Goal: Task Accomplishment & Management: Complete application form

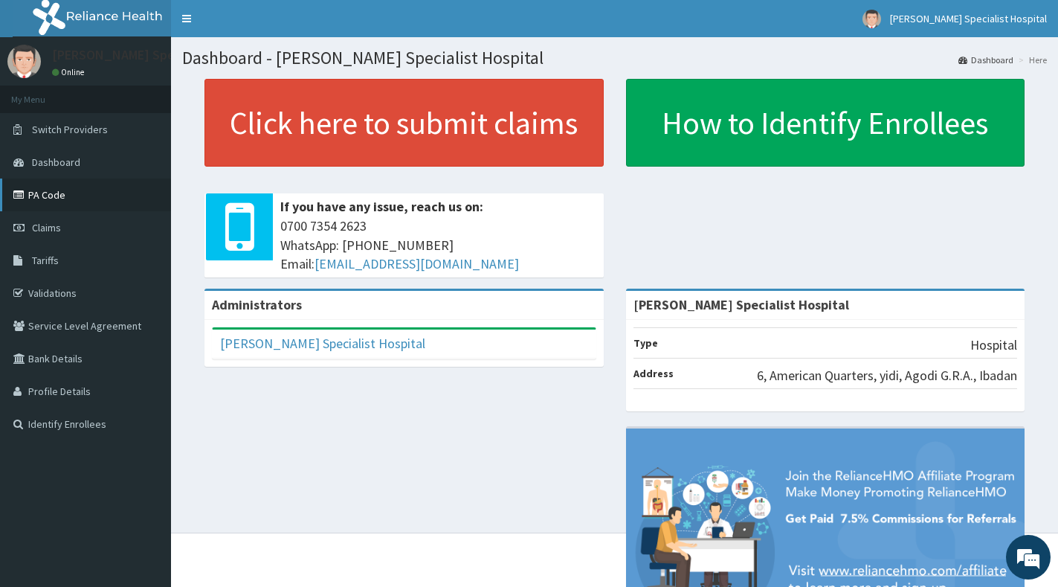
click at [58, 193] on link "PA Code" at bounding box center [85, 194] width 171 height 33
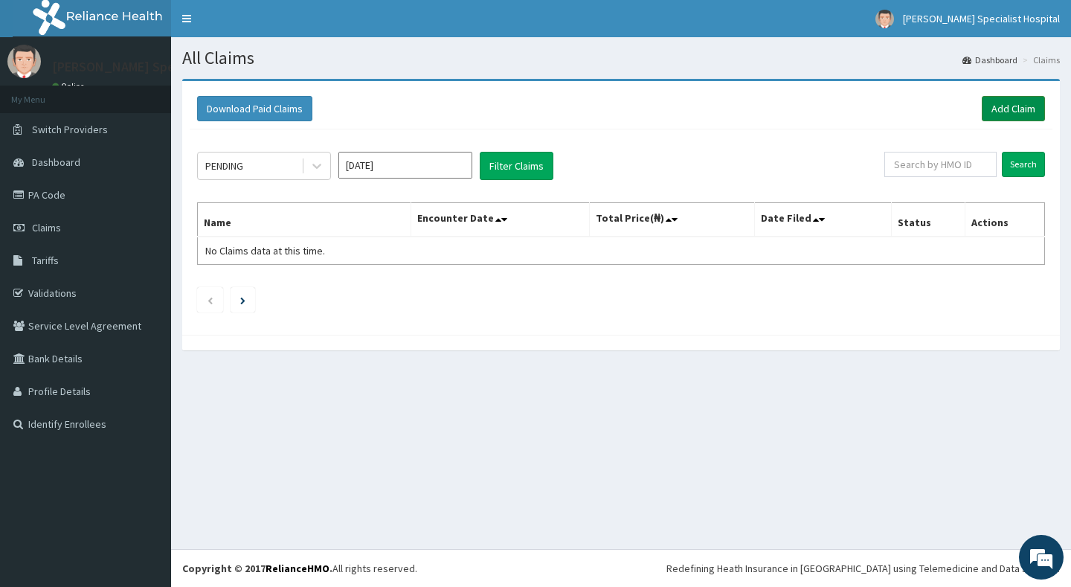
click at [993, 114] on link "Add Claim" at bounding box center [1013, 108] width 63 height 25
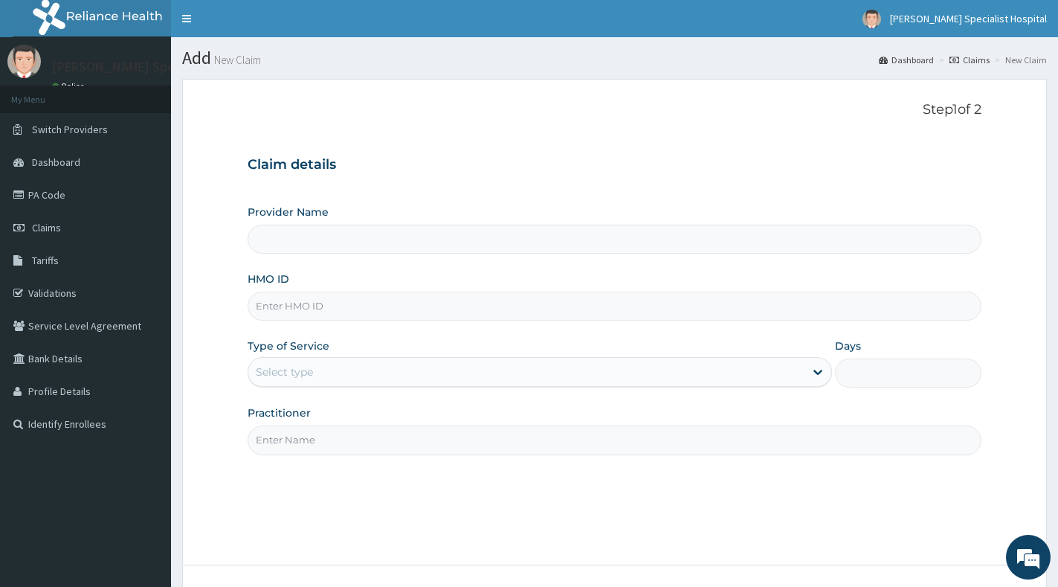
click at [447, 300] on input "HMO ID" at bounding box center [615, 305] width 734 height 29
paste input "Abiodun Oladipo"
type input "Abiodun Oladipo"
type input "[PERSON_NAME] Specialist Hospital"
type input "Abiodun Oladipo"
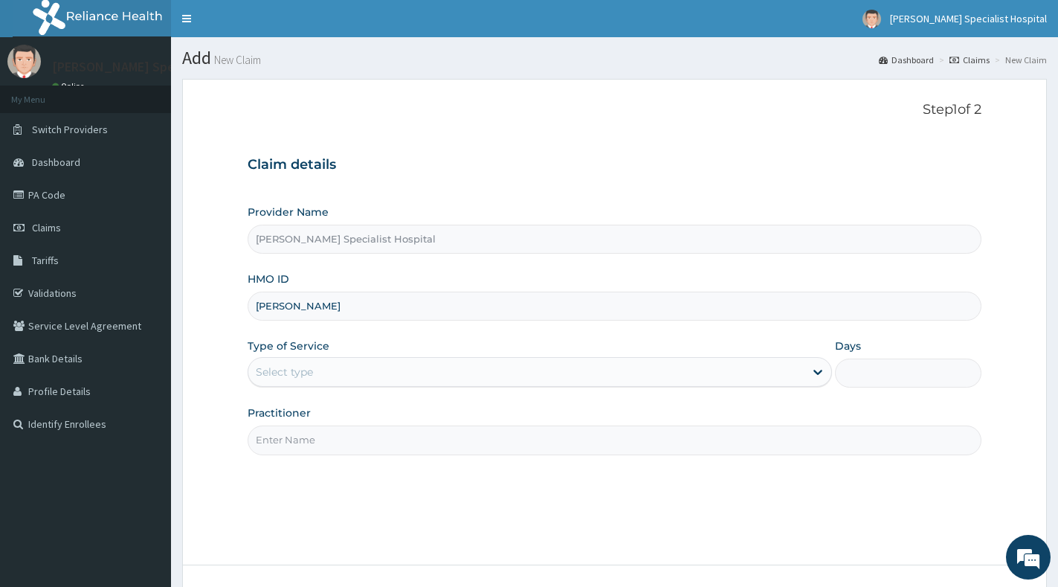
click at [431, 372] on div "Select type" at bounding box center [526, 372] width 556 height 24
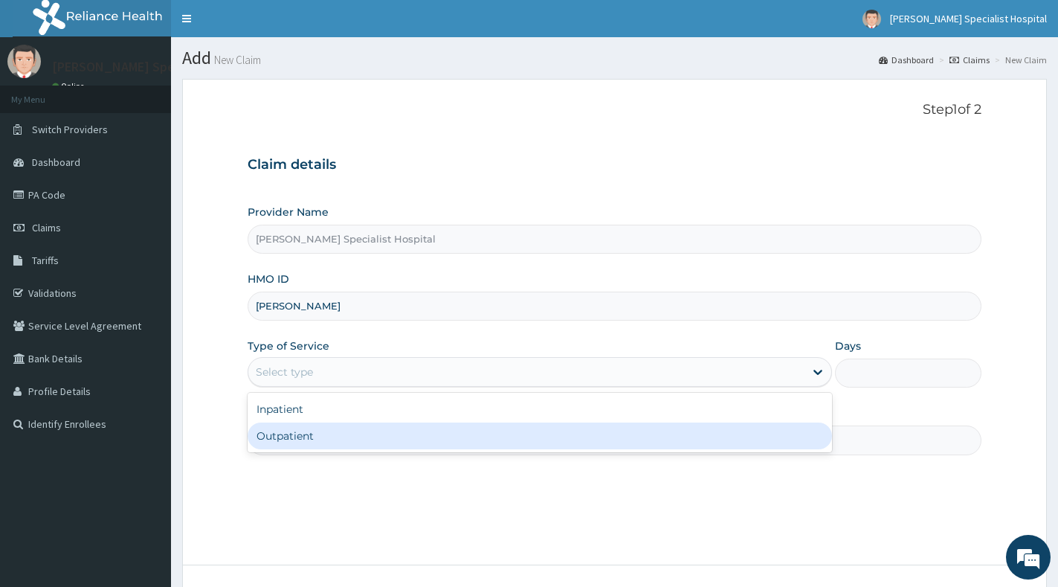
click at [402, 440] on div "Outpatient" at bounding box center [540, 435] width 584 height 27
type input "1"
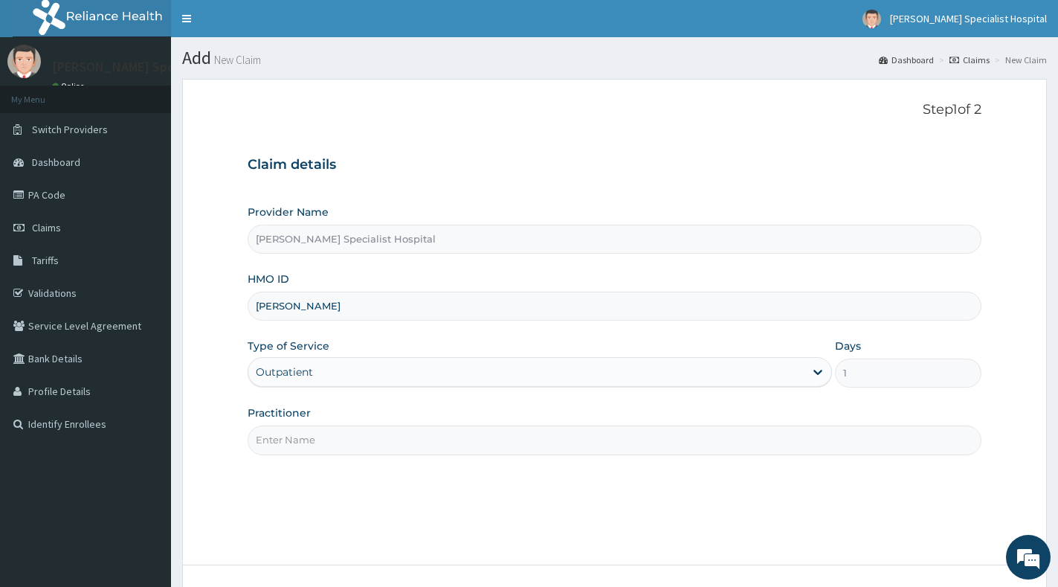
click at [400, 434] on input "Practitioner" at bounding box center [615, 439] width 734 height 29
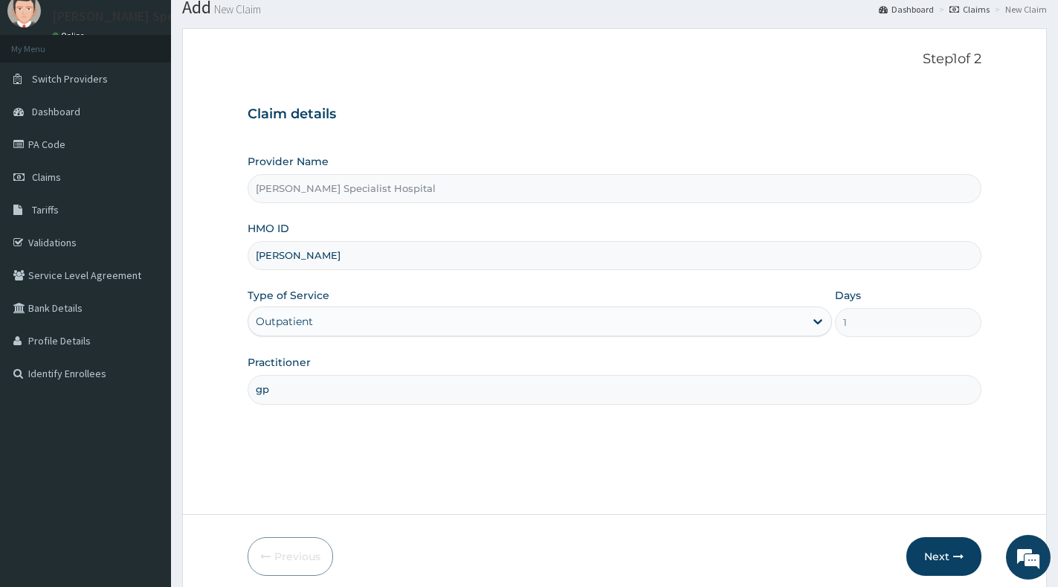
scroll to position [112, 0]
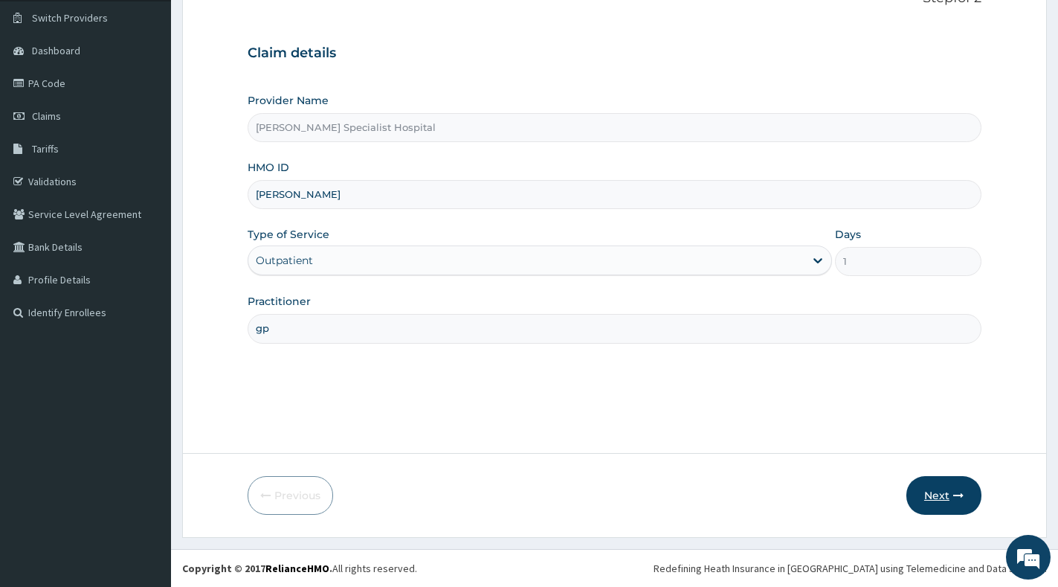
type input "gp"
click at [935, 490] on button "Next" at bounding box center [943, 495] width 75 height 39
click at [402, 196] on input "Abiodun Oladipo" at bounding box center [615, 194] width 734 height 29
paste input "PI/10144/C"
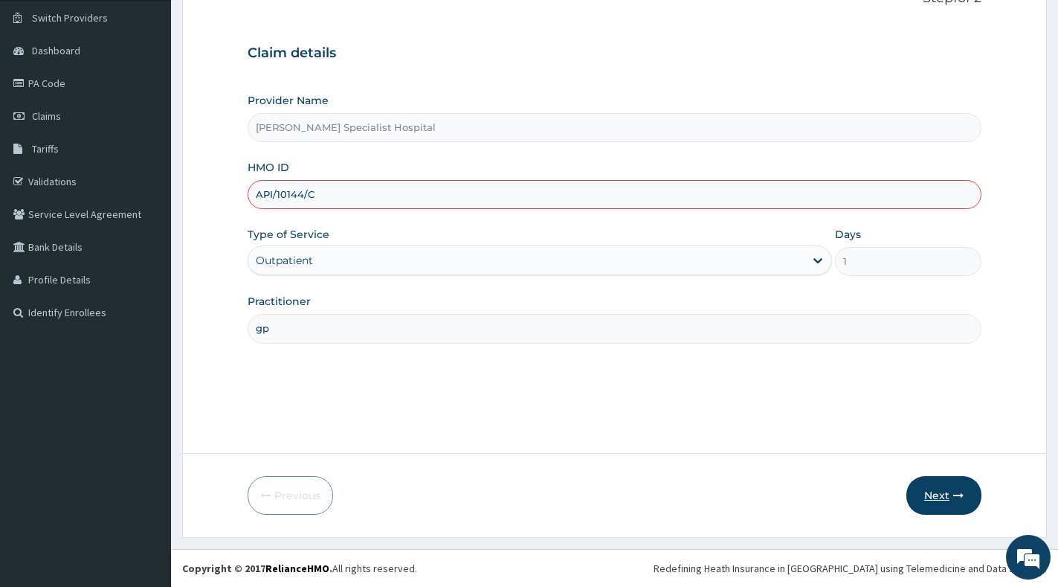
type input "API/10144/C"
click at [929, 498] on button "Next" at bounding box center [943, 495] width 75 height 39
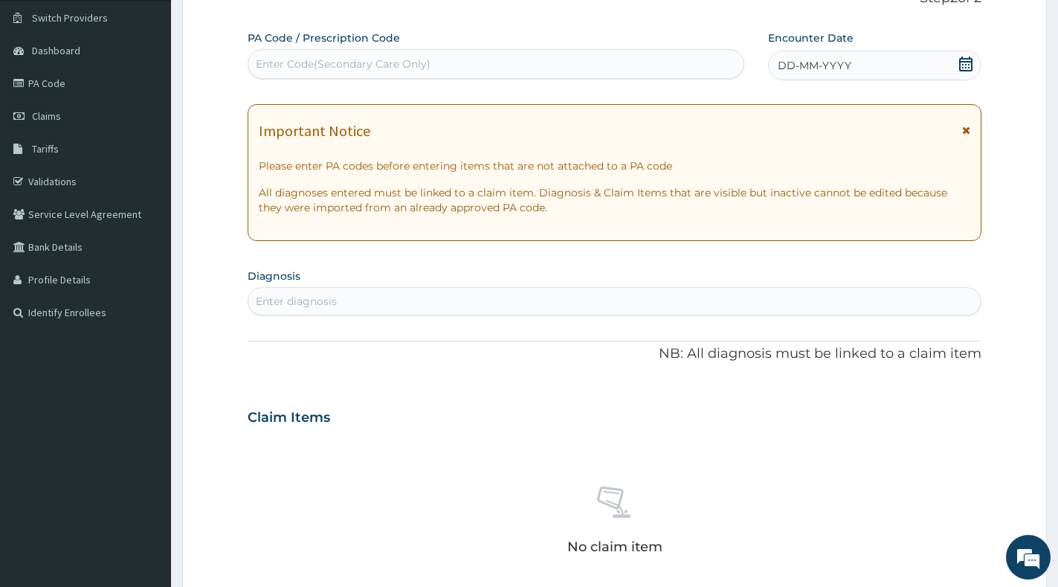
click at [555, 73] on div "Enter Code(Secondary Care Only)" at bounding box center [495, 64] width 495 height 24
paste input "PA/E676F2"
type input "PA/E676F2"
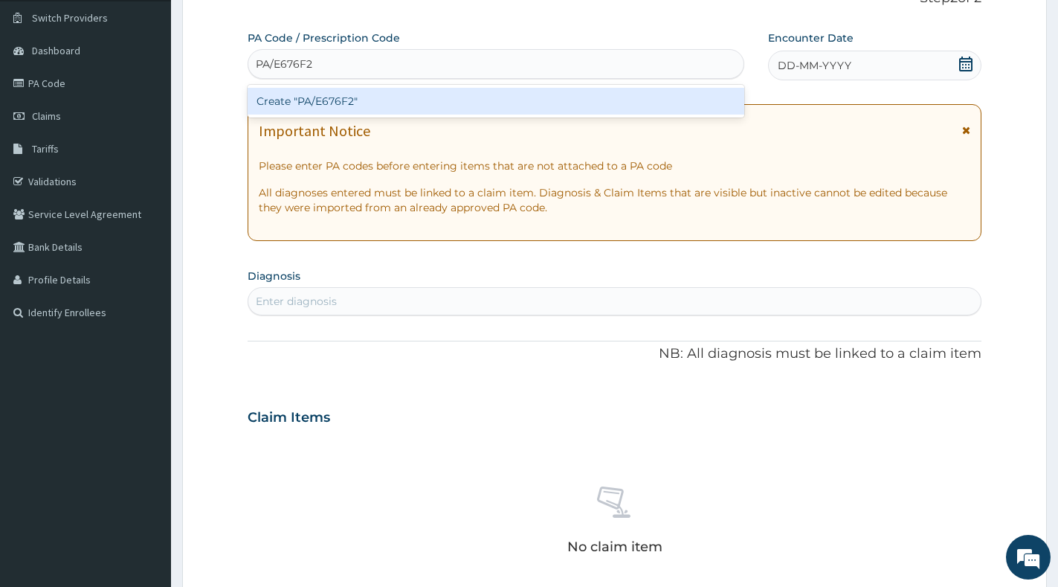
click at [539, 101] on div "Create "PA/E676F2"" at bounding box center [496, 101] width 497 height 27
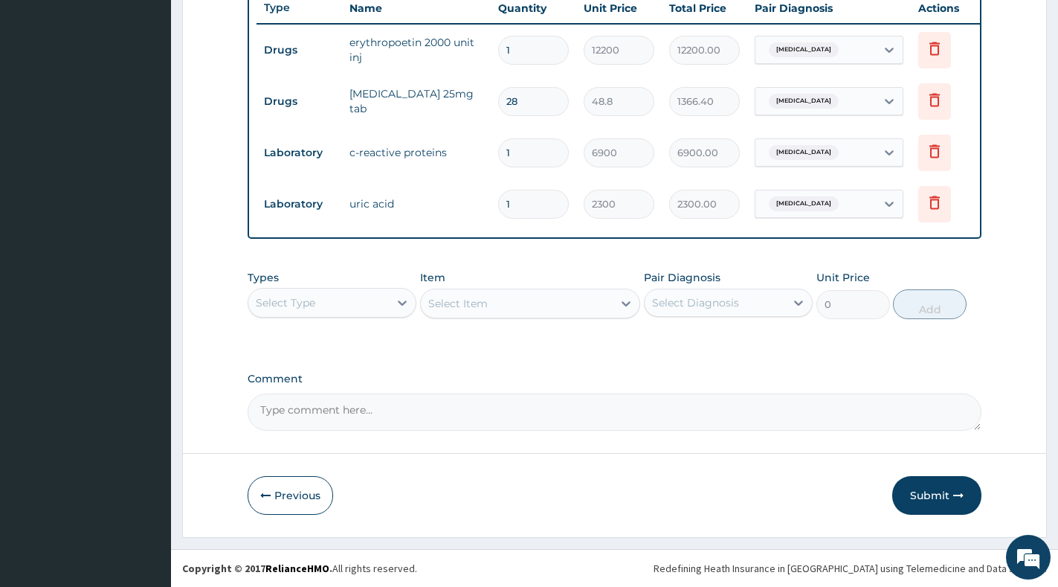
scroll to position [581, 0]
click at [953, 498] on icon "button" at bounding box center [958, 495] width 10 height 10
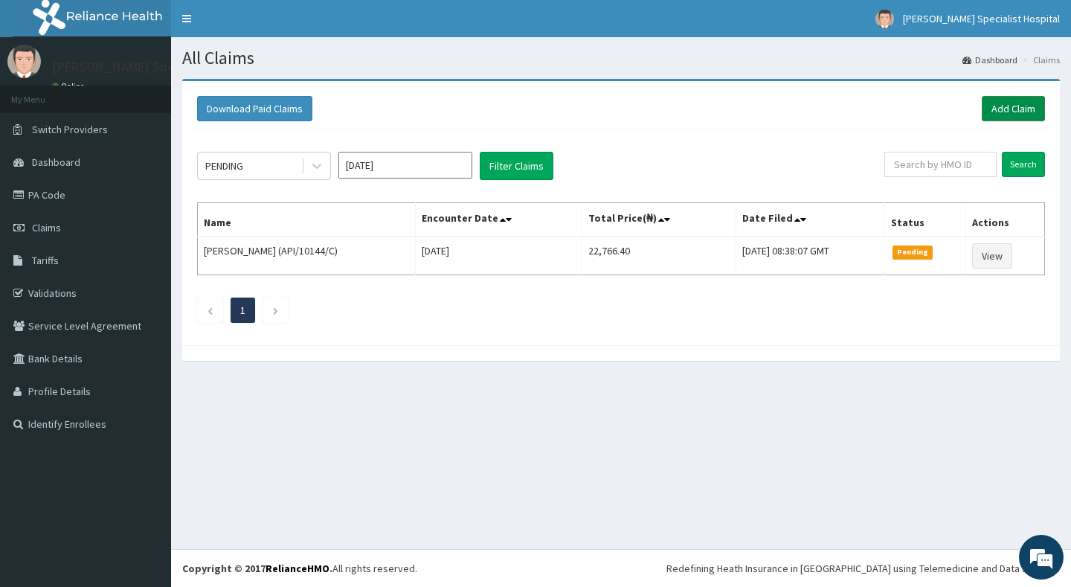
click at [999, 105] on link "Add Claim" at bounding box center [1013, 108] width 63 height 25
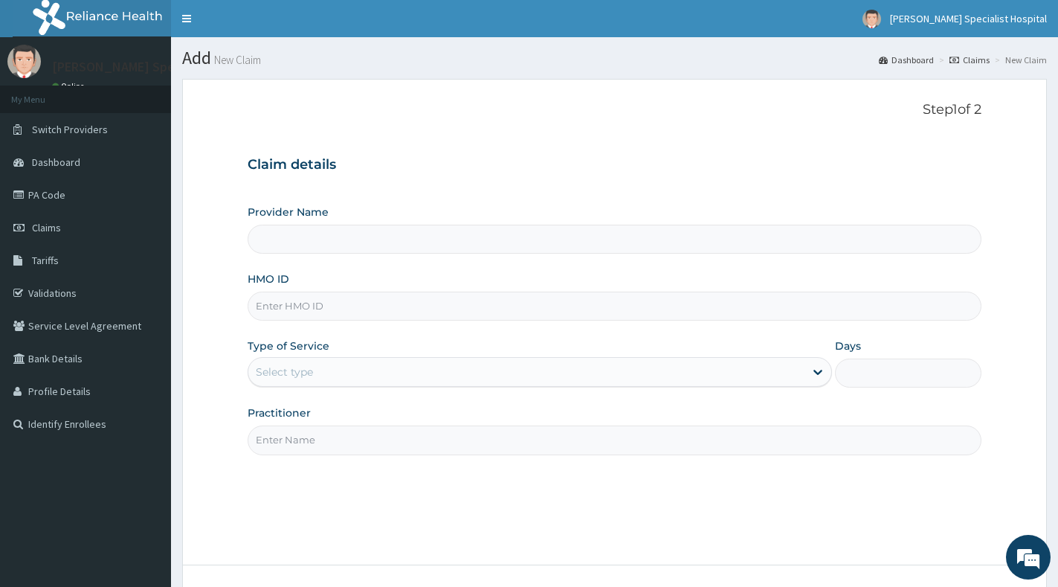
click at [434, 300] on input "HMO ID" at bounding box center [615, 305] width 734 height 29
paste input "API/10144/C"
type input "API/10144/C"
type input "[PERSON_NAME] Specialist Hospital"
type input "API/10144/C"
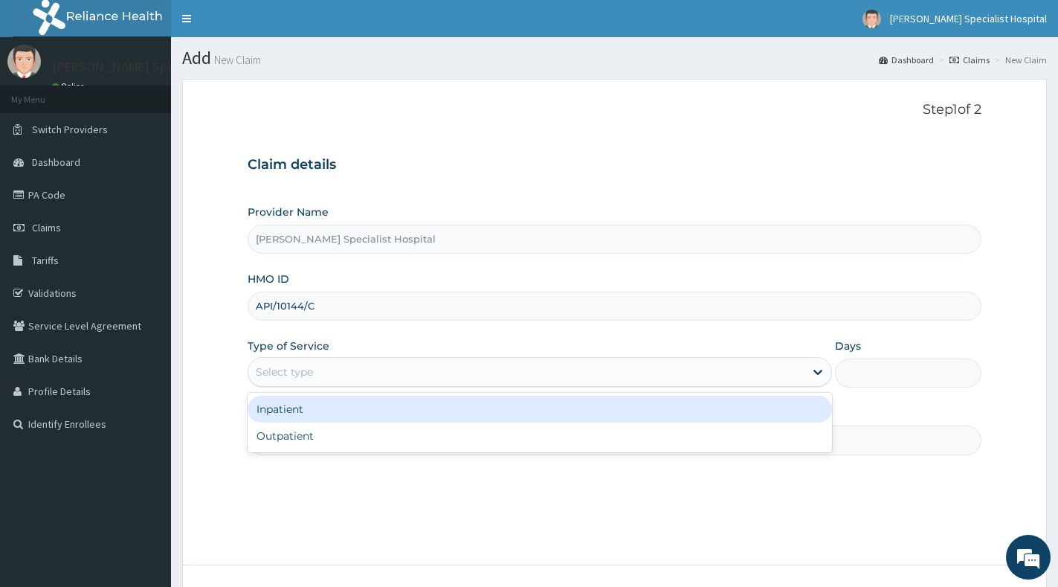
click at [399, 373] on div "Select type" at bounding box center [526, 372] width 556 height 24
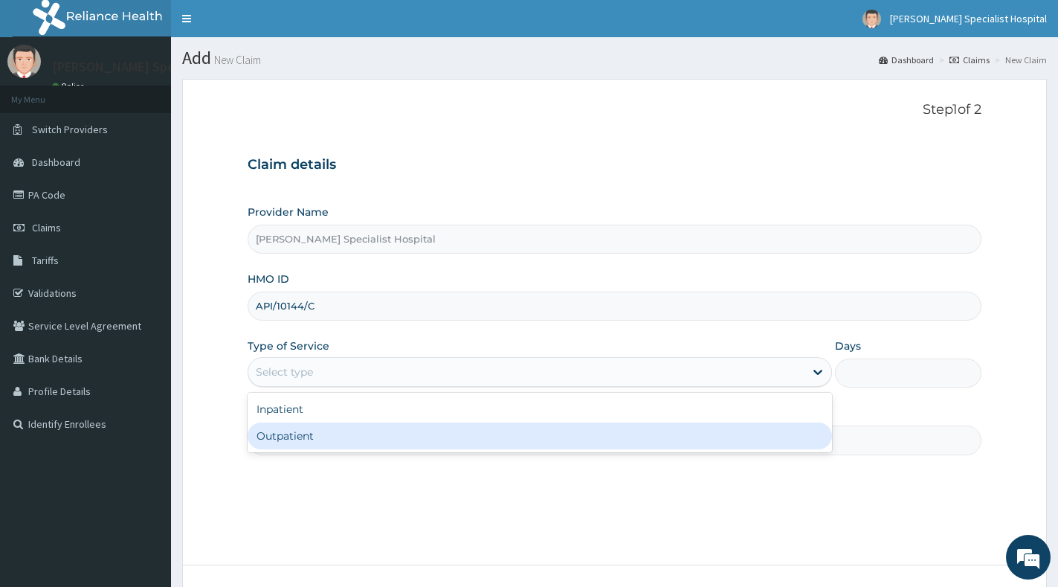
click at [381, 433] on div "Outpatient" at bounding box center [540, 435] width 584 height 27
type input "1"
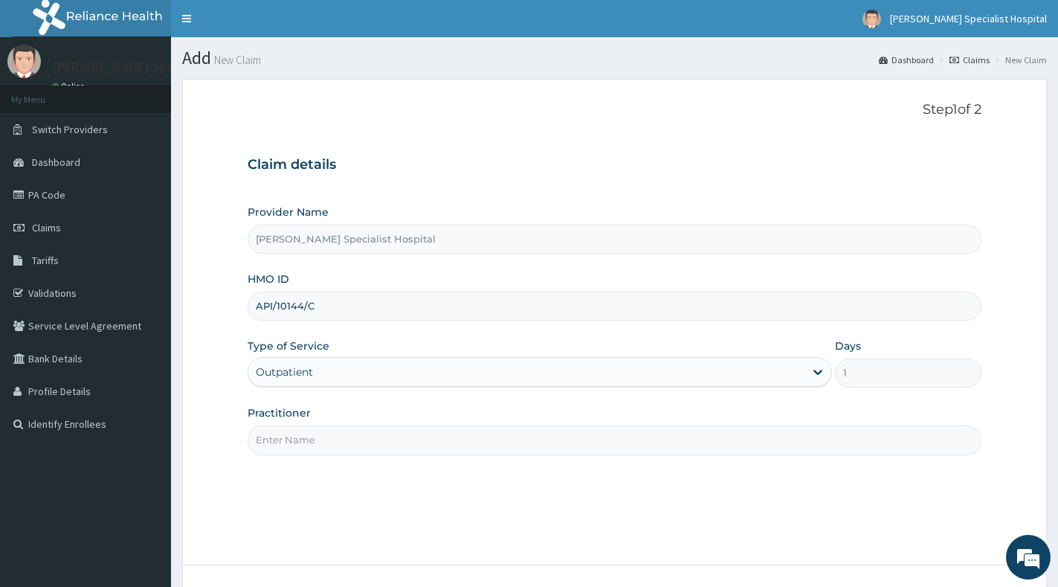
click at [381, 433] on input "Practitioner" at bounding box center [615, 439] width 734 height 29
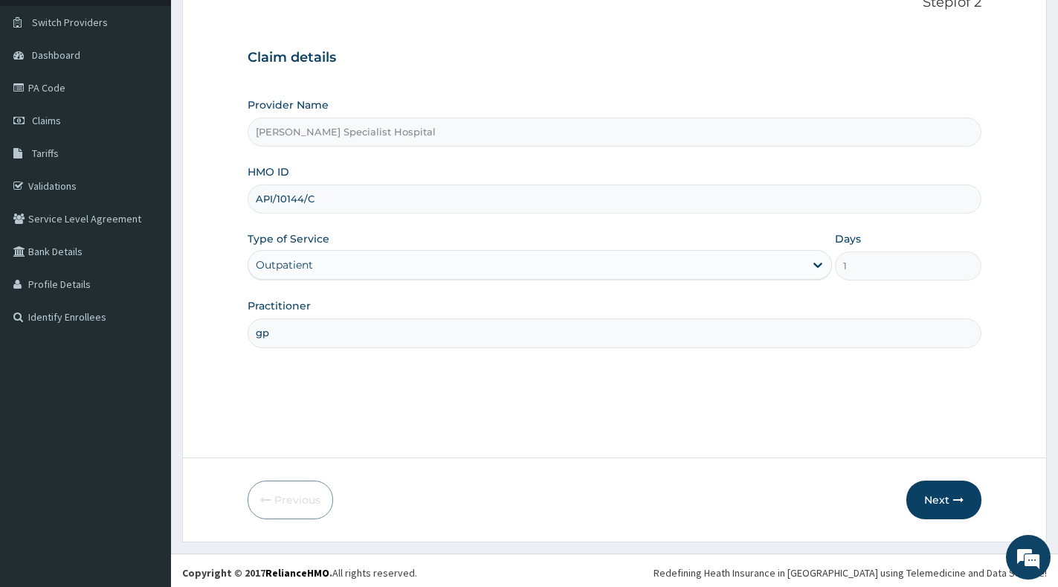
scroll to position [112, 0]
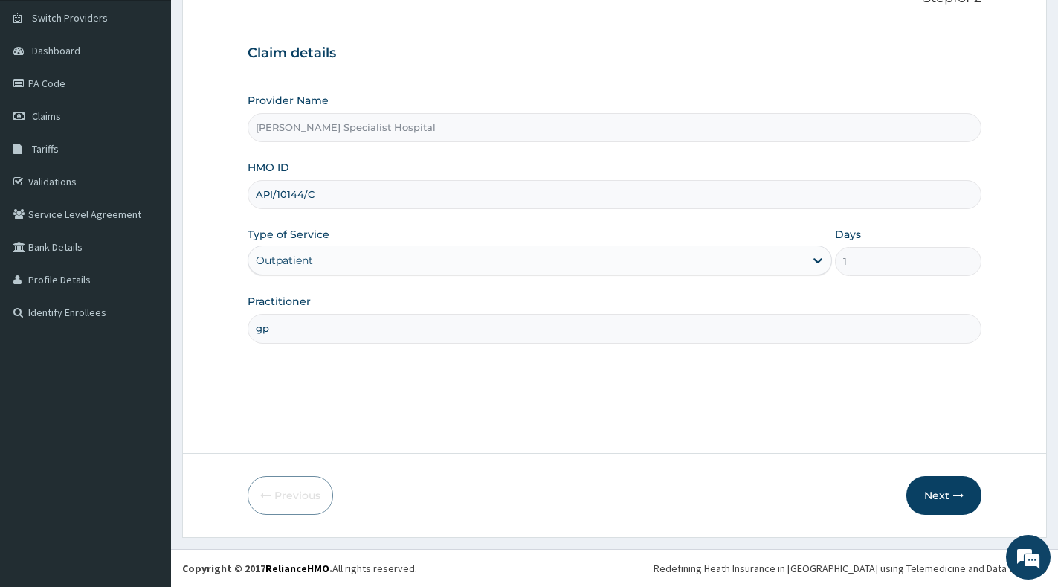
type input "gp"
drag, startPoint x: 966, startPoint y: 470, endPoint x: 953, endPoint y: 508, distance: 40.2
click at [966, 476] on form "Step 1 of 2 Claim details Provider Name Molly Specialist Hospital HMO ID API/10…" at bounding box center [614, 252] width 865 height 570
click at [951, 509] on button "Next" at bounding box center [943, 495] width 75 height 39
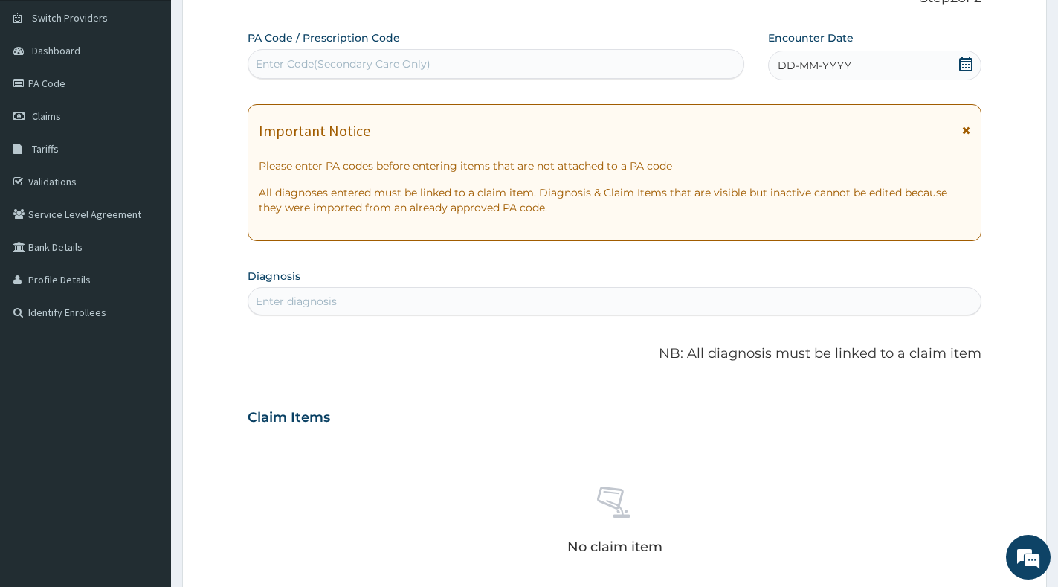
scroll to position [0, 0]
click at [414, 62] on div "Enter Code(Secondary Care Only)" at bounding box center [343, 64] width 175 height 15
paste input "PA/452318"
type input "PA/452318"
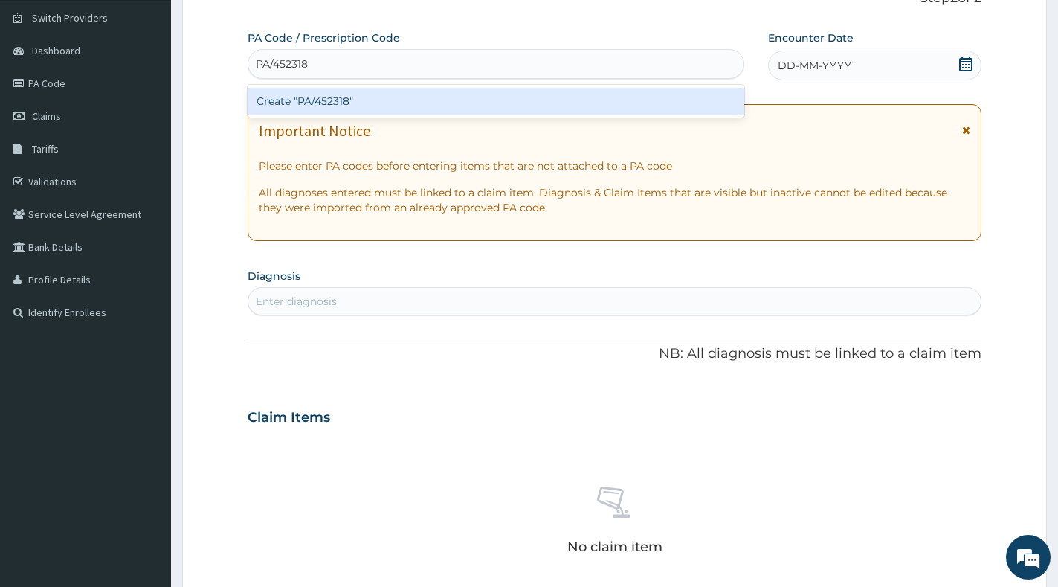
click at [416, 95] on div "Create "PA/452318"" at bounding box center [496, 101] width 497 height 27
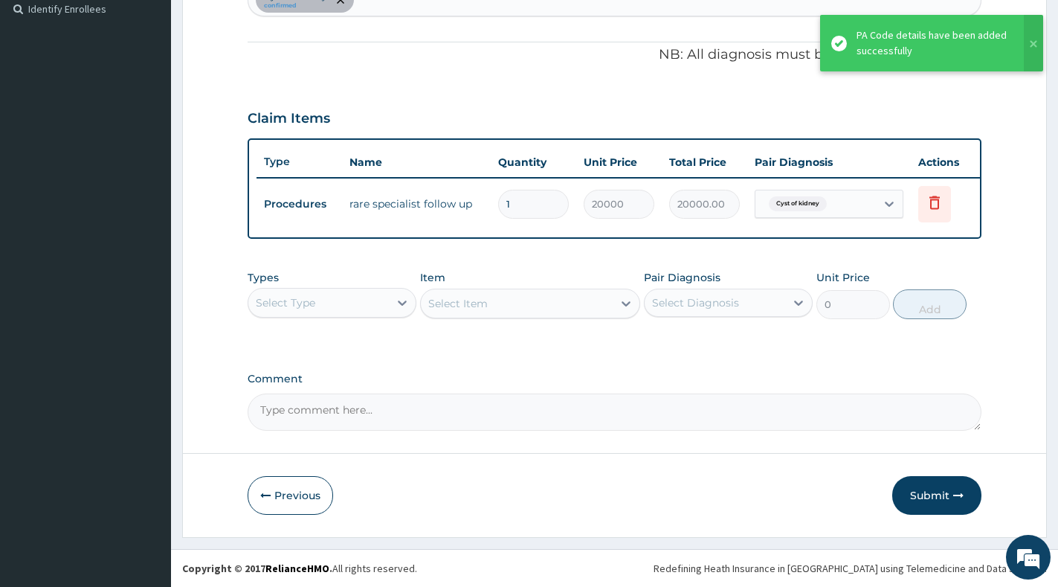
scroll to position [428, 0]
click at [932, 500] on button "Submit" at bounding box center [936, 495] width 89 height 39
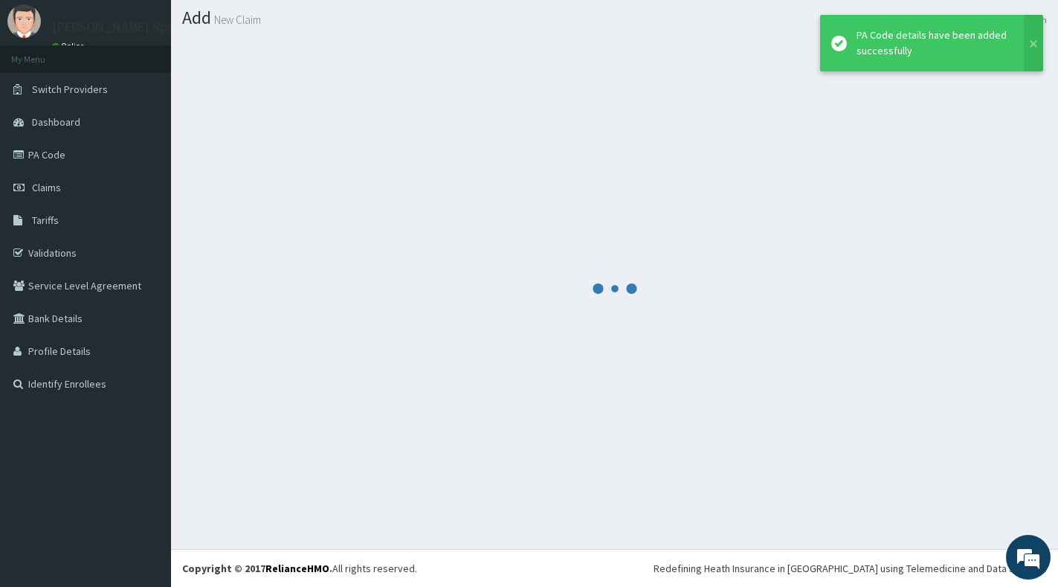
scroll to position [40, 0]
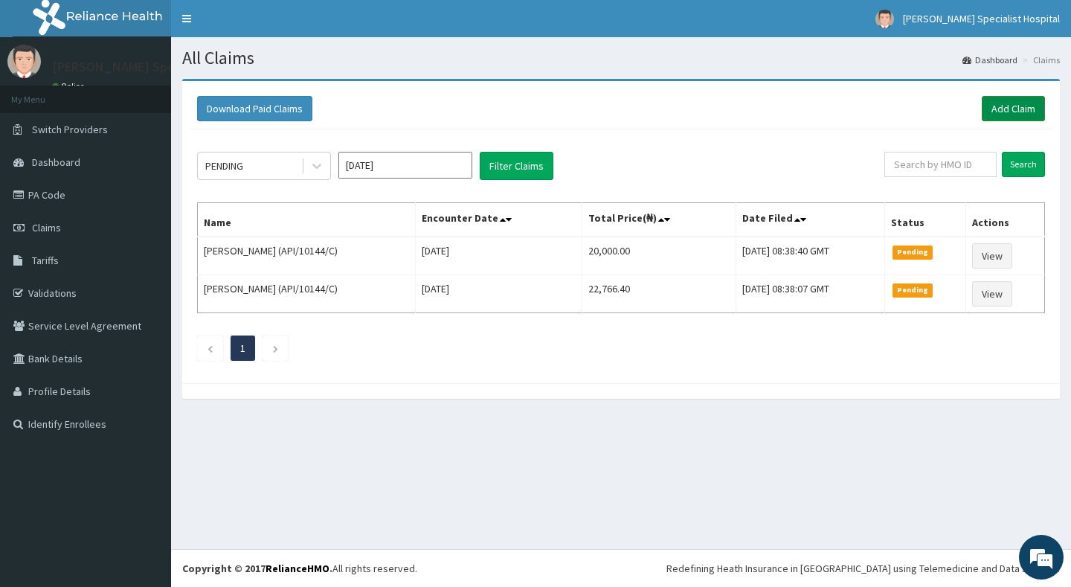
click at [1006, 101] on link "Add Claim" at bounding box center [1013, 108] width 63 height 25
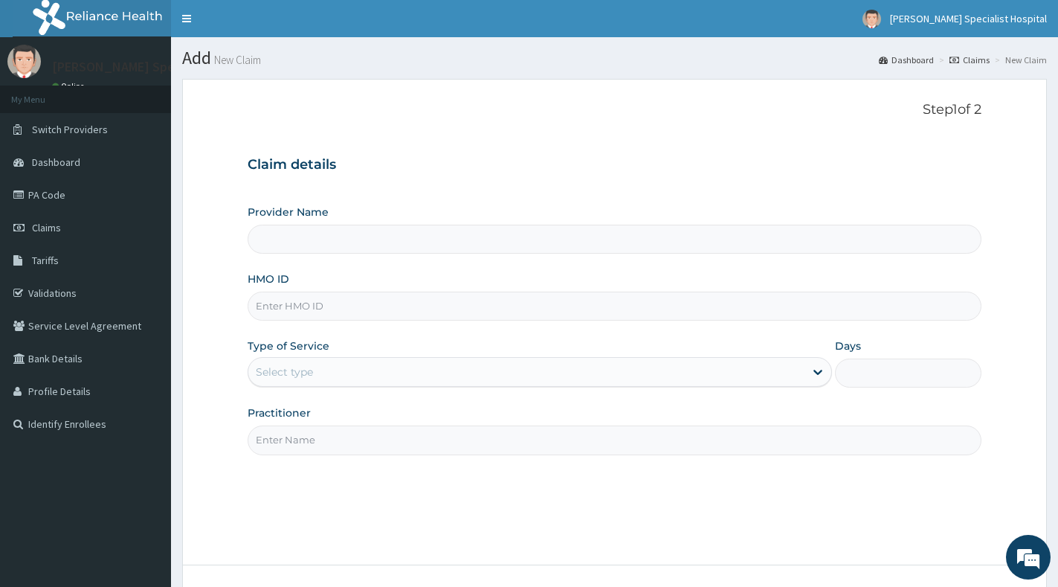
click at [373, 312] on input "HMO ID" at bounding box center [615, 305] width 734 height 29
paste input "API/10144/C"
type input "API/10144/C"
type input "[PERSON_NAME] Specialist Hospital"
type input "API/10144/C"
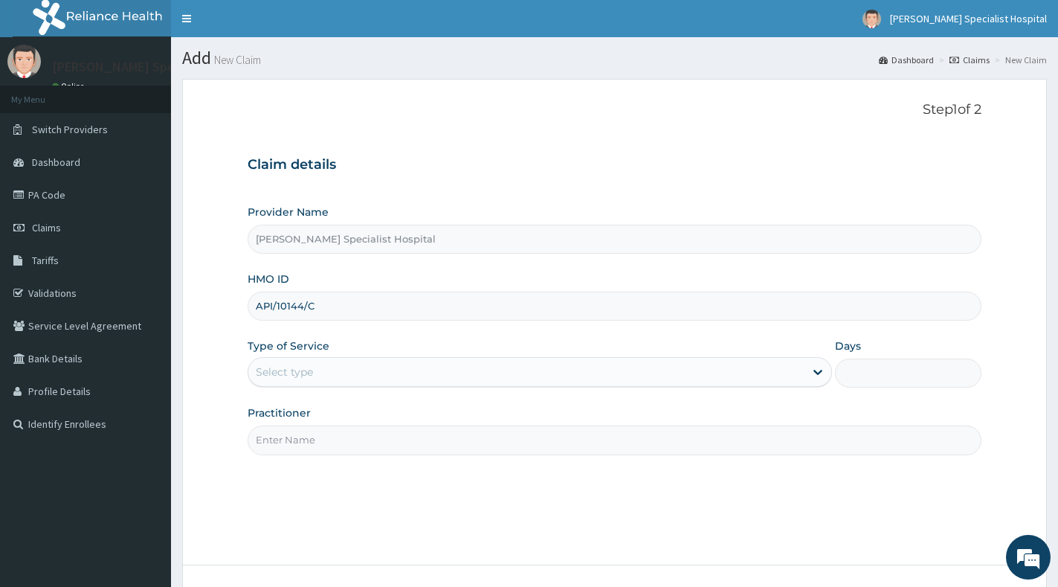
click at [373, 374] on div "Select type" at bounding box center [526, 372] width 556 height 24
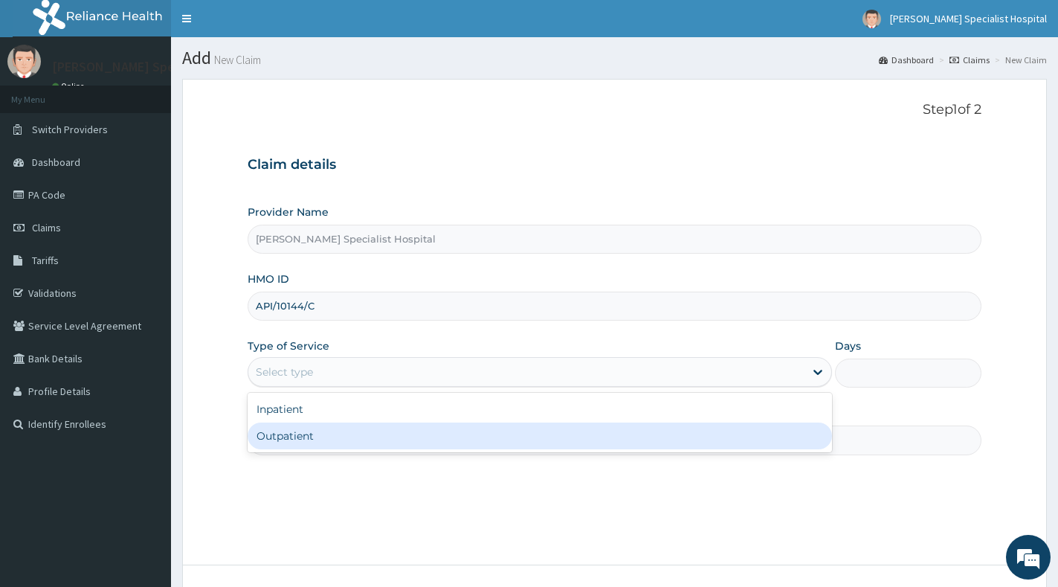
click at [357, 442] on div "Outpatient" at bounding box center [540, 435] width 584 height 27
type input "1"
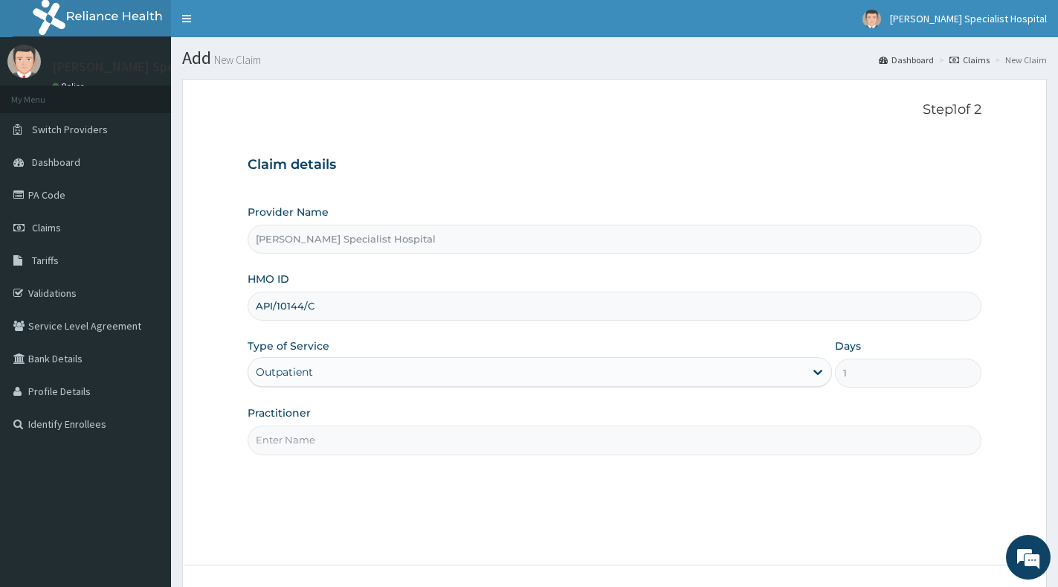
click at [357, 442] on input "Practitioner" at bounding box center [615, 439] width 734 height 29
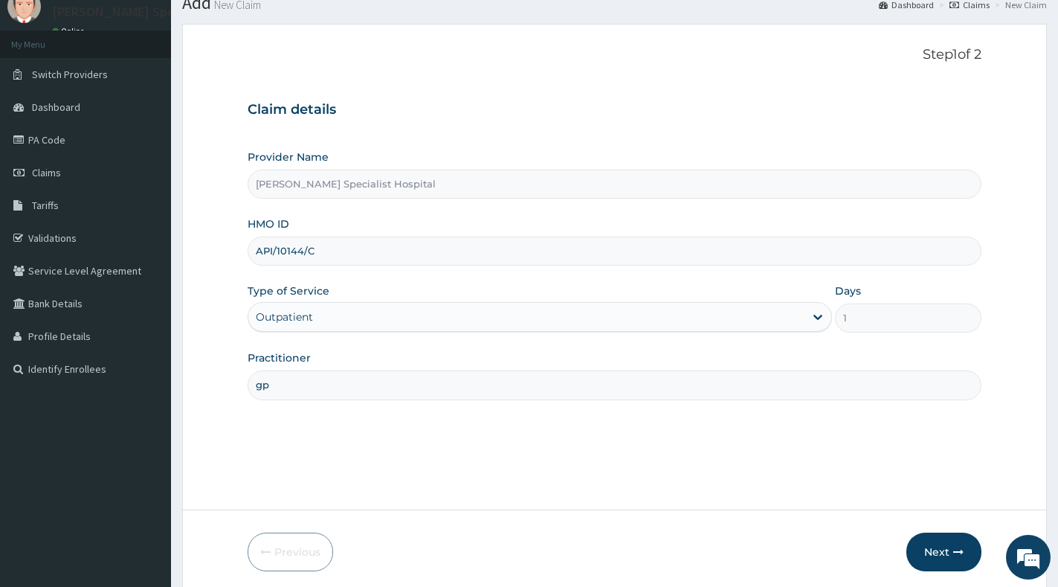
scroll to position [112, 0]
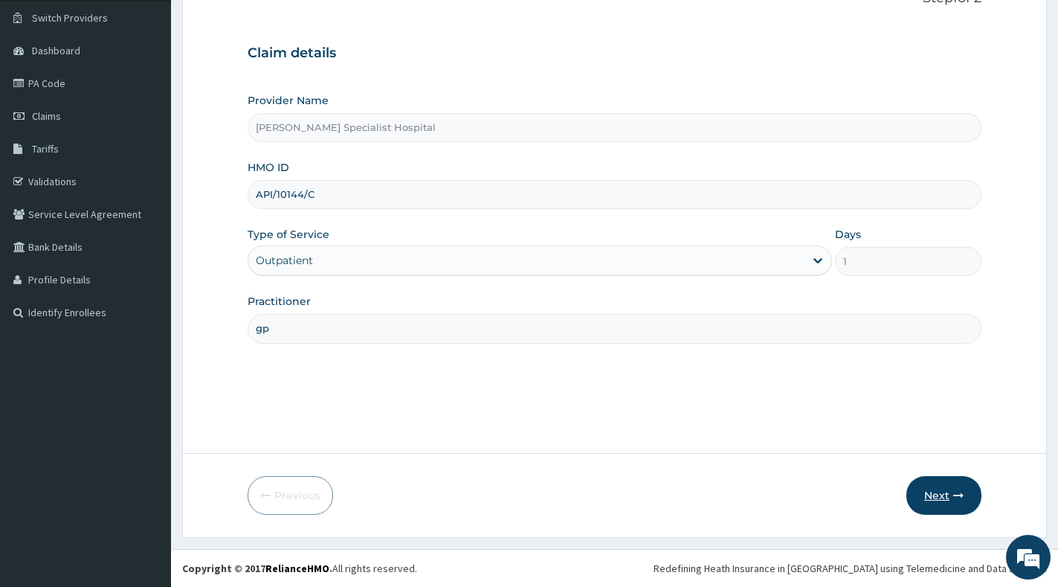
type input "gp"
click at [926, 498] on button "Next" at bounding box center [943, 495] width 75 height 39
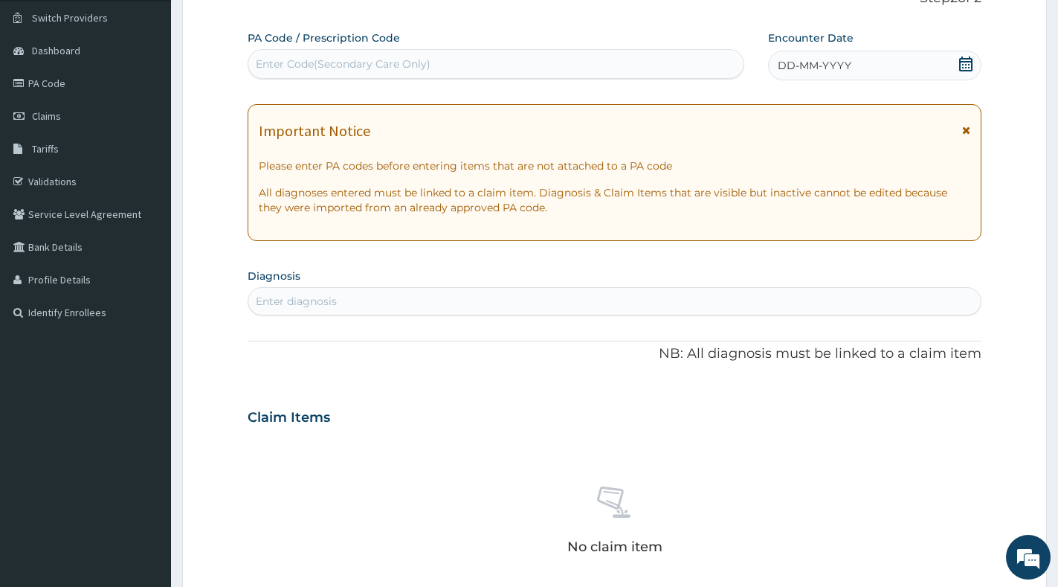
scroll to position [0, 0]
click at [508, 65] on div "Enter Code(Secondary Care Only)" at bounding box center [495, 64] width 495 height 24
click at [510, 57] on div "Enter Code(Secondary Care Only)" at bounding box center [495, 64] width 495 height 24
paste input "PA/2C781E"
type input "PA/2C781E"
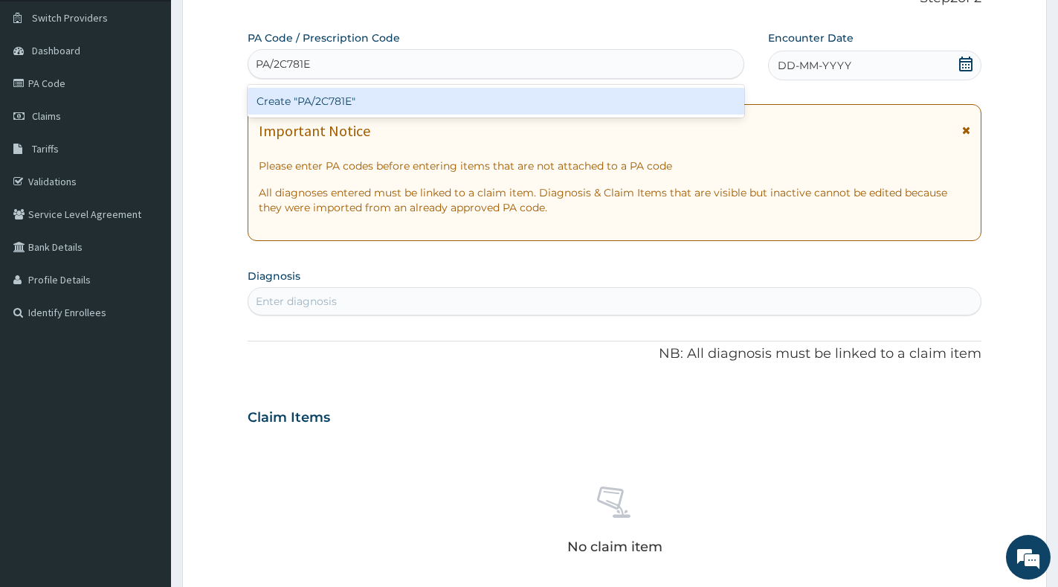
click at [491, 102] on div "Create "PA/2C781E"" at bounding box center [496, 101] width 497 height 27
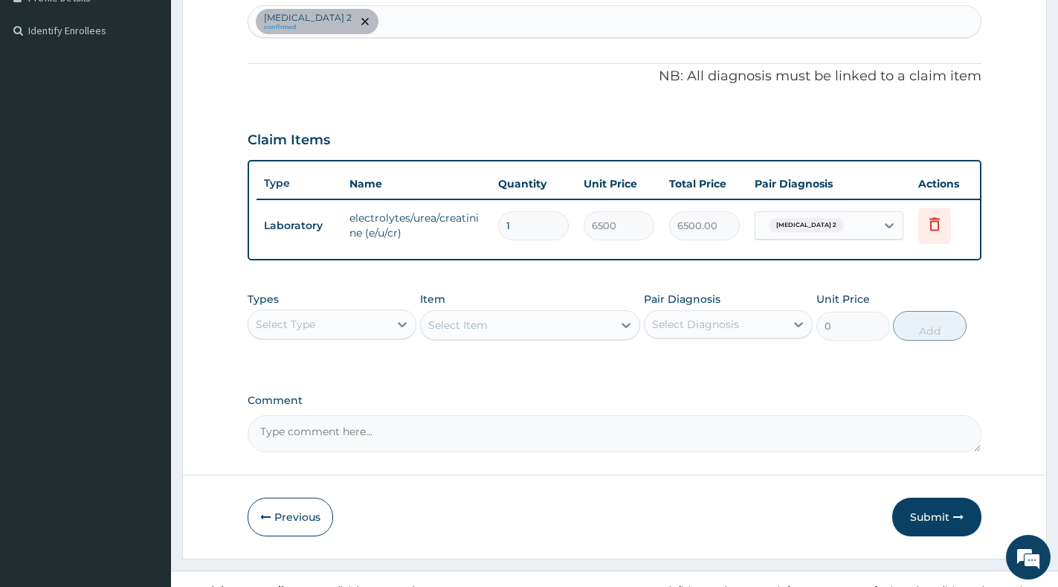
scroll to position [428, 0]
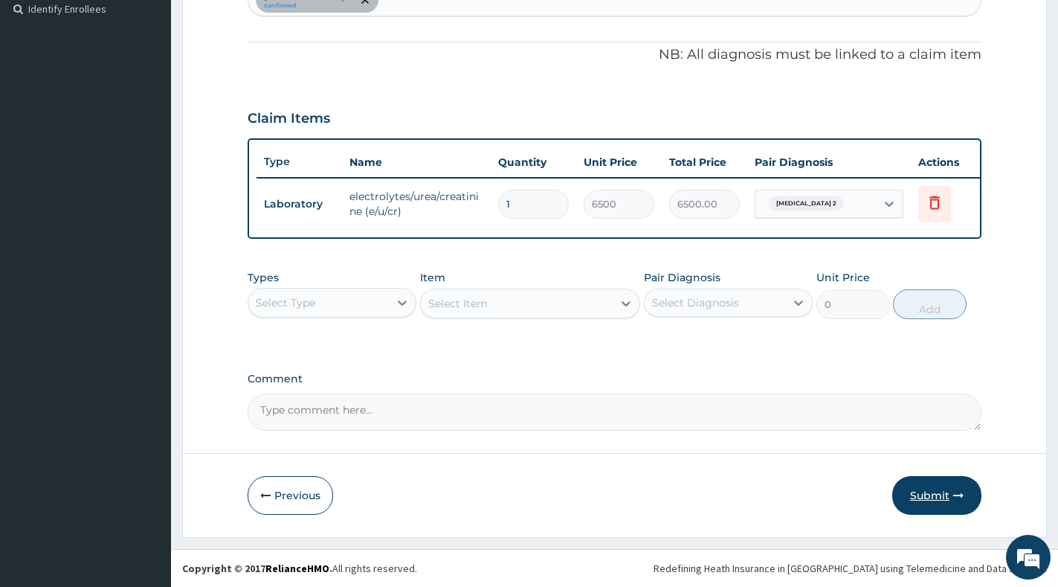
click at [948, 499] on button "Submit" at bounding box center [936, 495] width 89 height 39
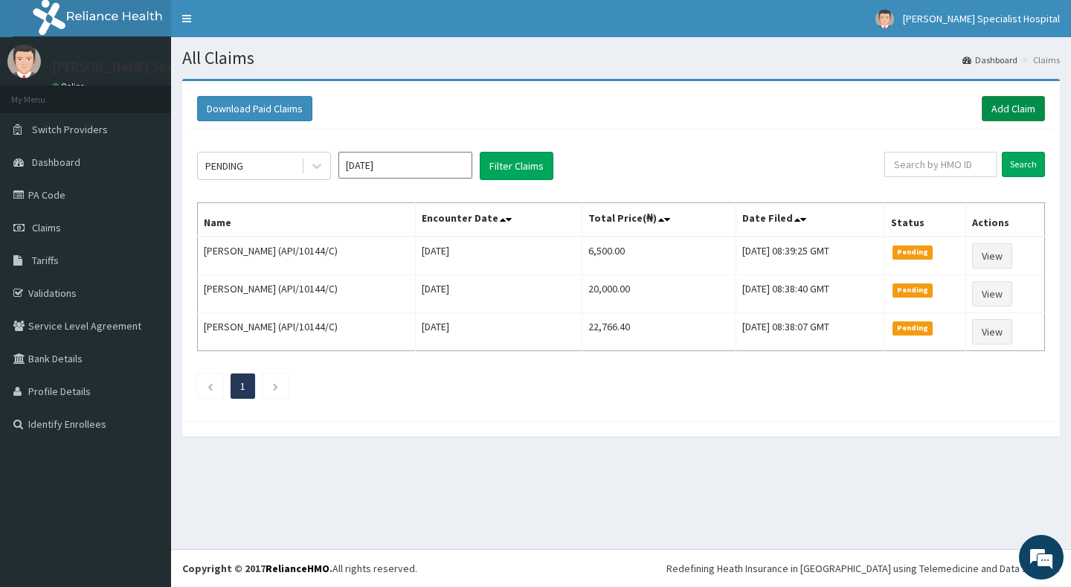
click at [1012, 115] on link "Add Claim" at bounding box center [1013, 108] width 63 height 25
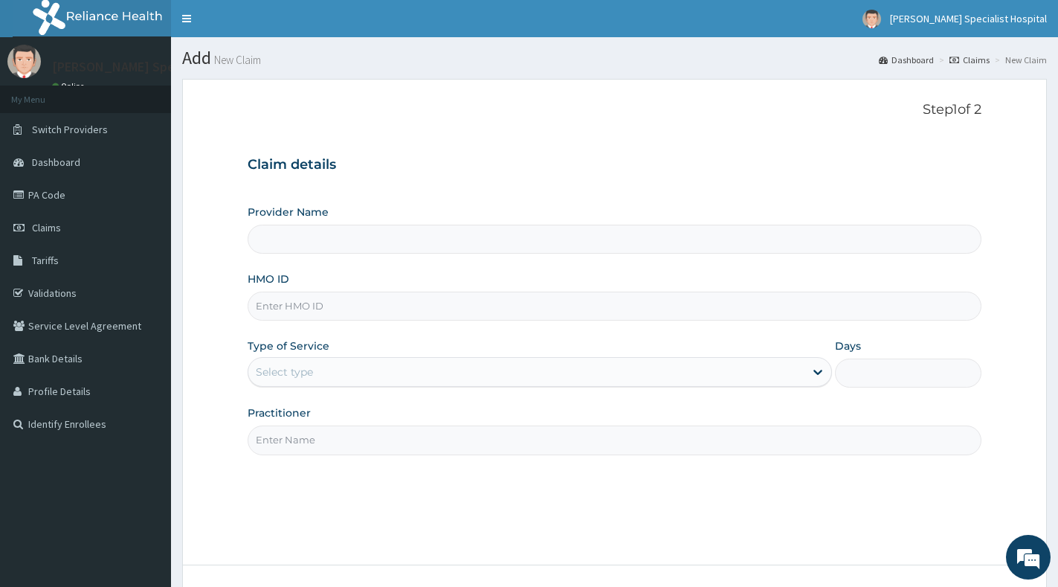
click at [343, 309] on input "HMO ID" at bounding box center [615, 305] width 734 height 29
paste input "AGO/10281/E"
type input "AGO/10281/E"
click at [344, 380] on div "Select type" at bounding box center [526, 372] width 556 height 24
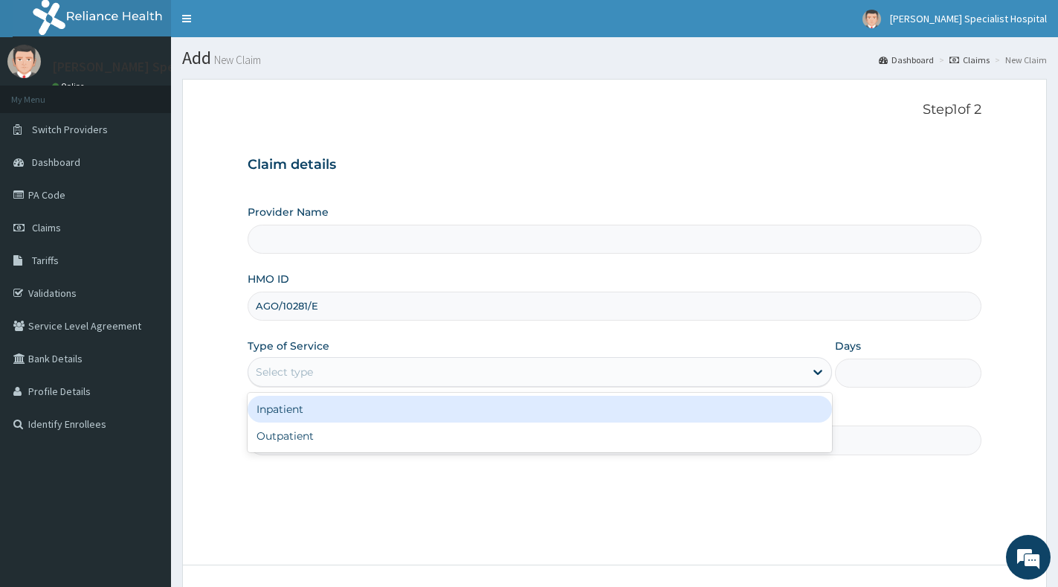
type input "[PERSON_NAME] Specialist Hospital"
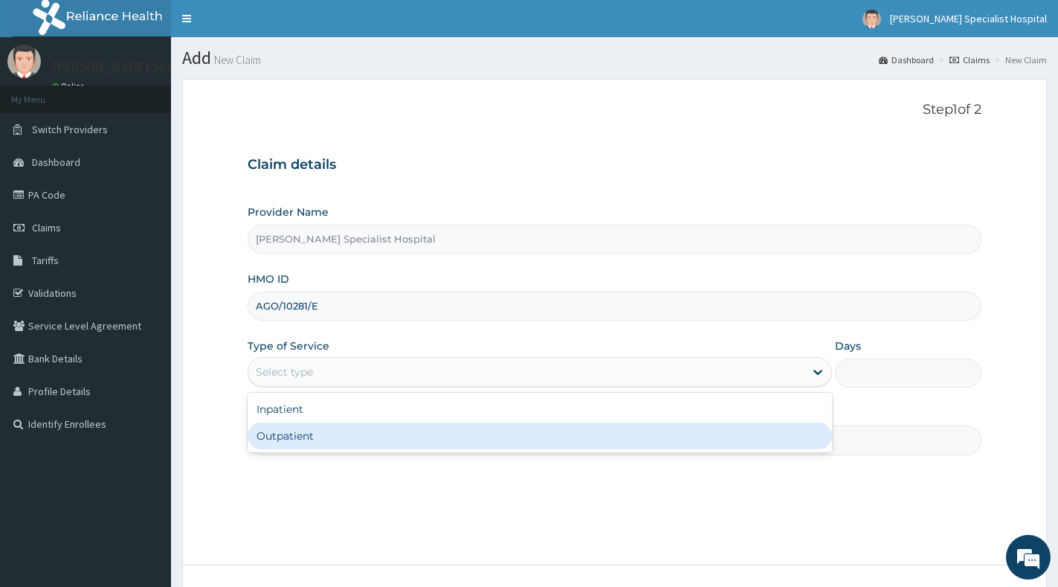
click at [335, 430] on div "Outpatient" at bounding box center [540, 435] width 584 height 27
type input "1"
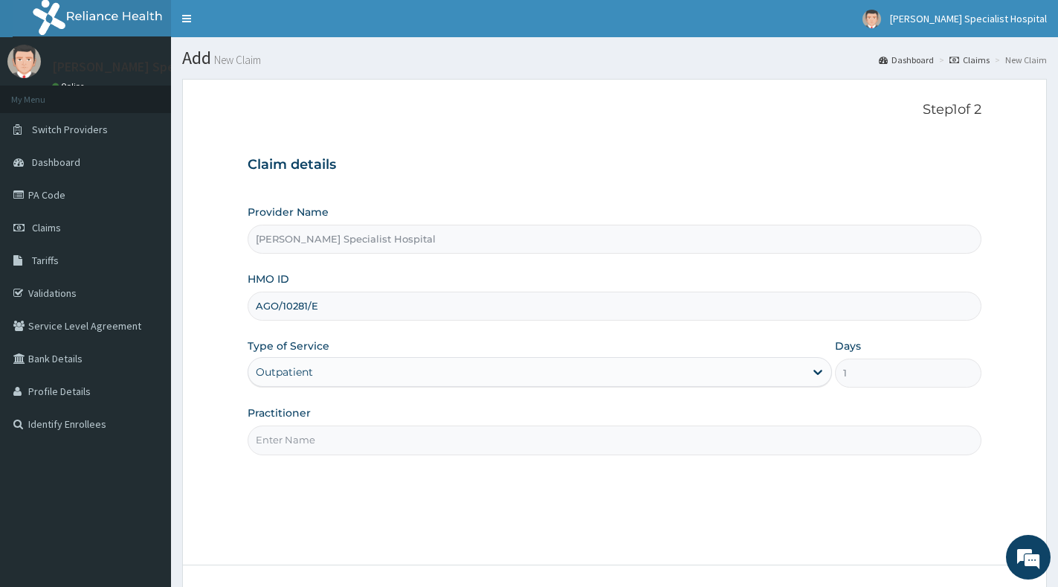
click at [335, 431] on input "Practitioner" at bounding box center [615, 439] width 734 height 29
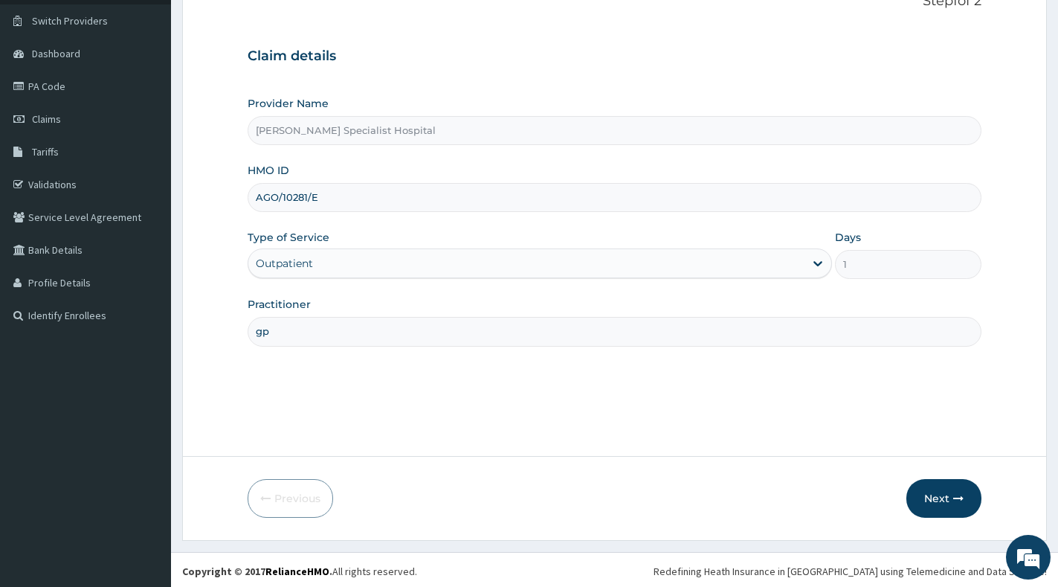
scroll to position [112, 0]
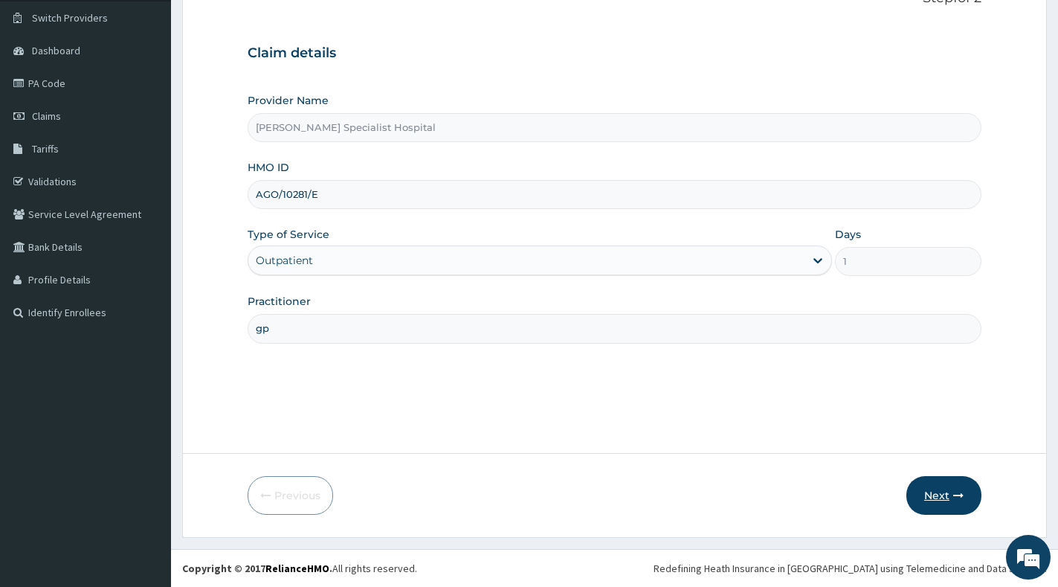
type input "gp"
click at [943, 494] on button "Next" at bounding box center [943, 495] width 75 height 39
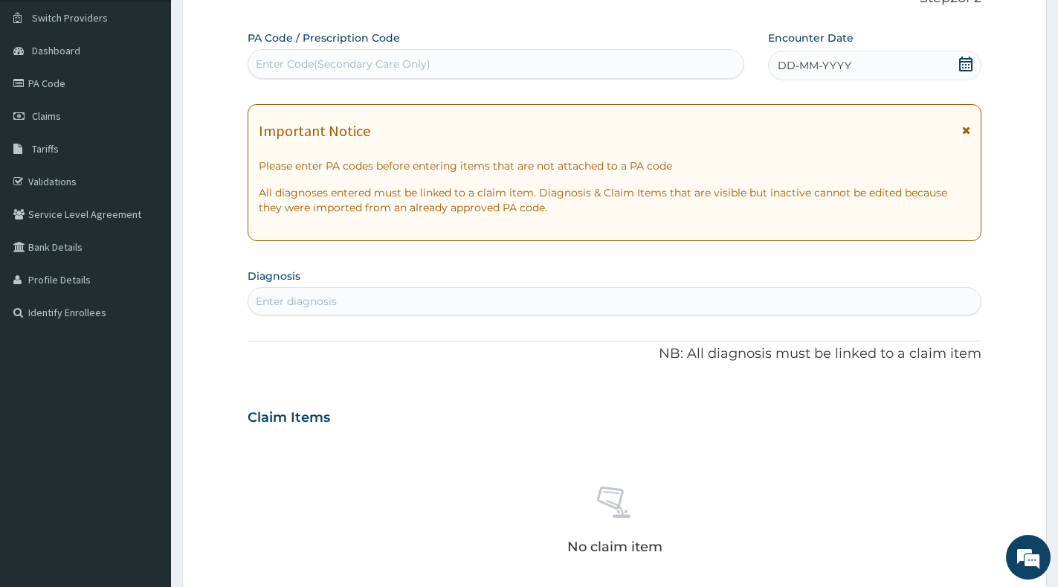
scroll to position [0, 0]
click at [487, 77] on div "Enter Code(Secondary Care Only)" at bounding box center [496, 64] width 497 height 30
paste input "PA/F22B97"
type input "PA/F22B97"
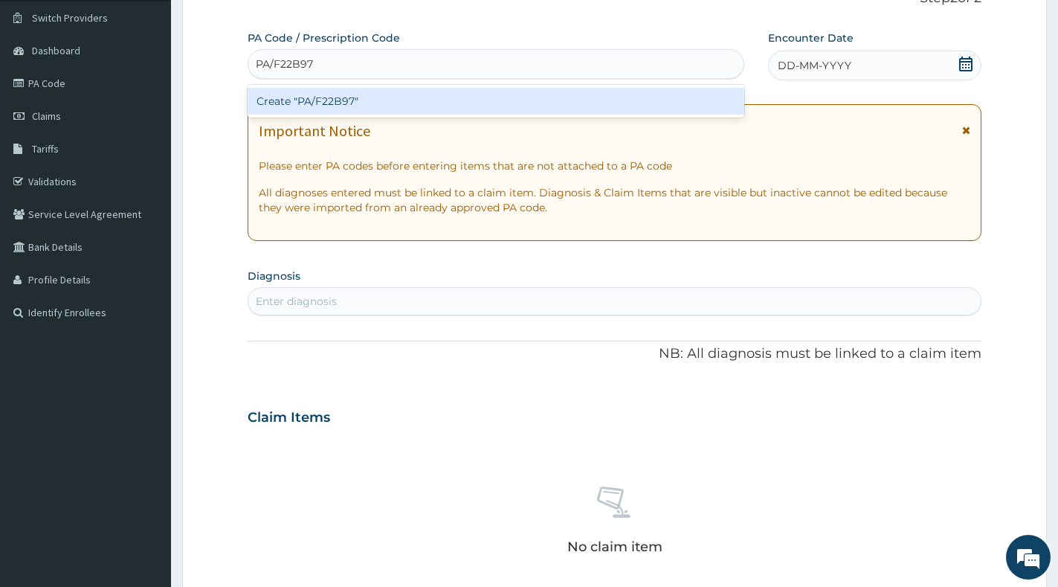
click at [485, 96] on div "Create "PA/F22B97"" at bounding box center [496, 101] width 497 height 27
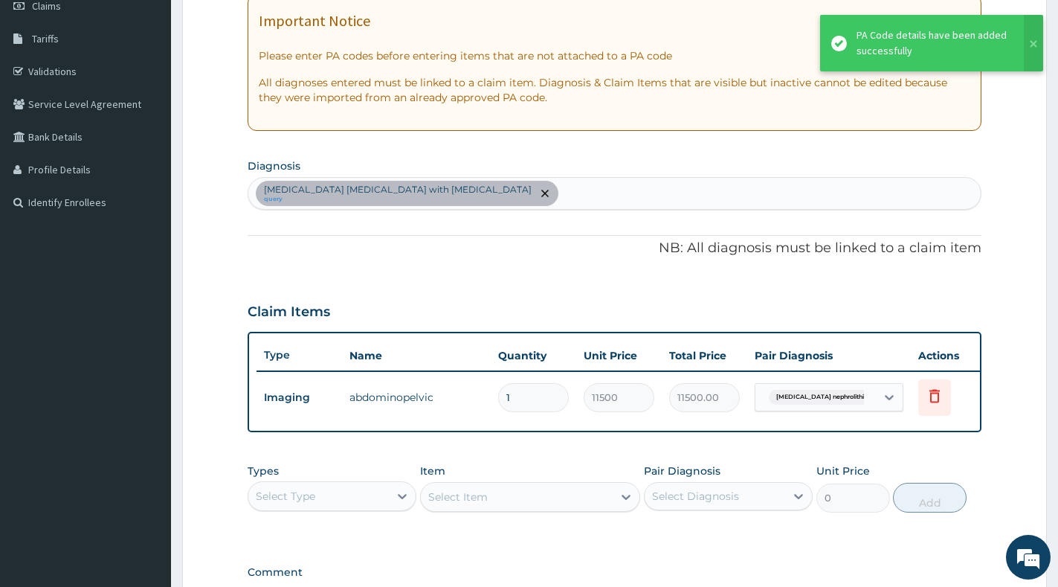
scroll to position [428, 0]
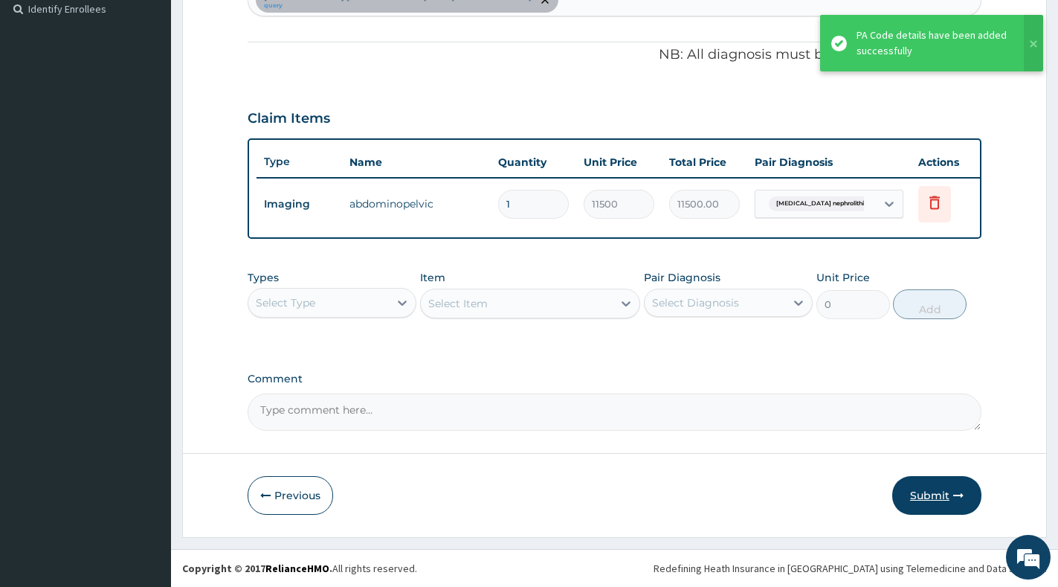
click at [920, 494] on button "Submit" at bounding box center [936, 495] width 89 height 39
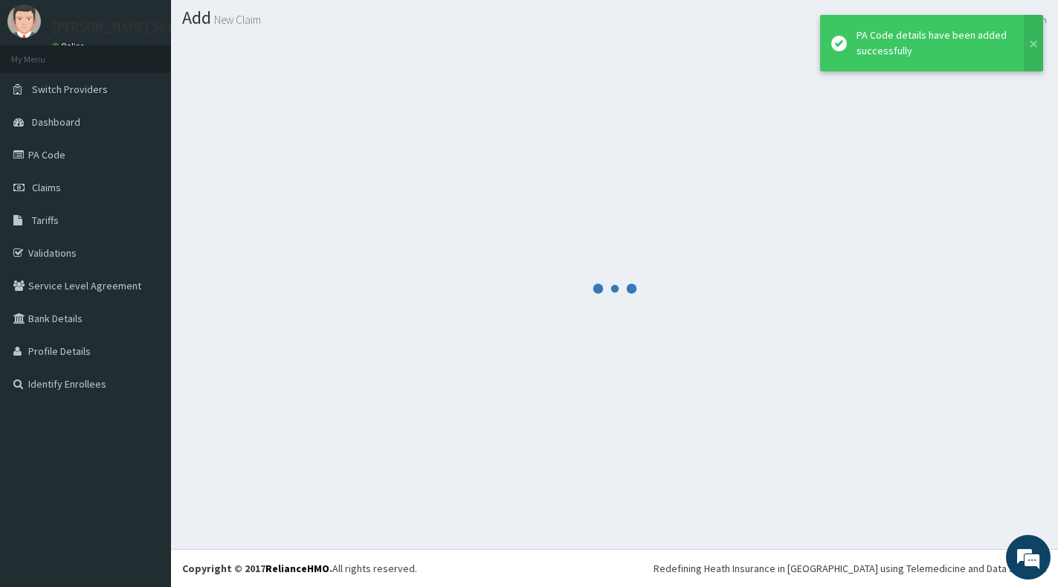
scroll to position [40, 0]
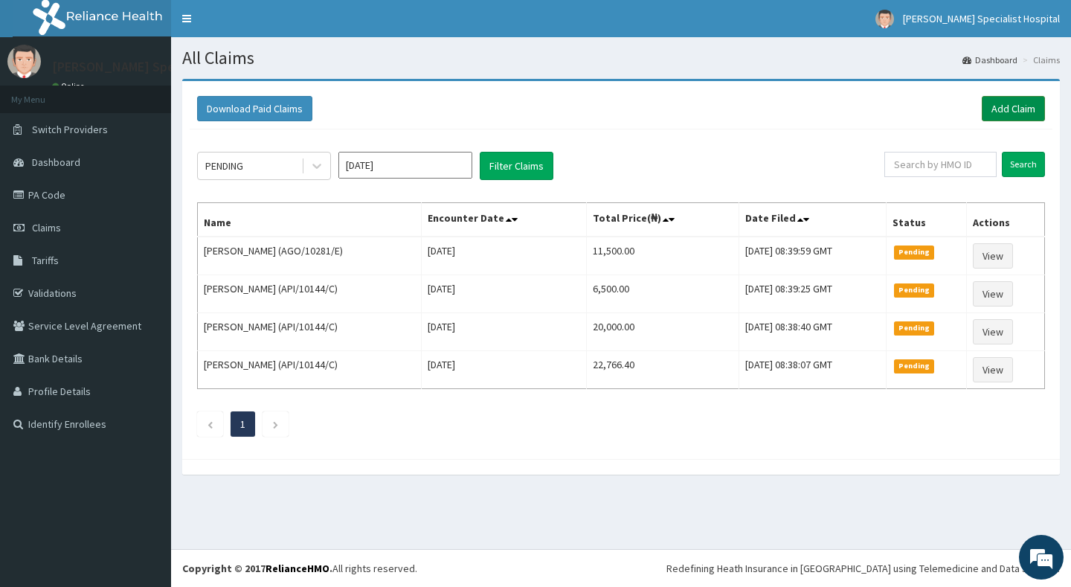
click at [1033, 102] on link "Add Claim" at bounding box center [1013, 108] width 63 height 25
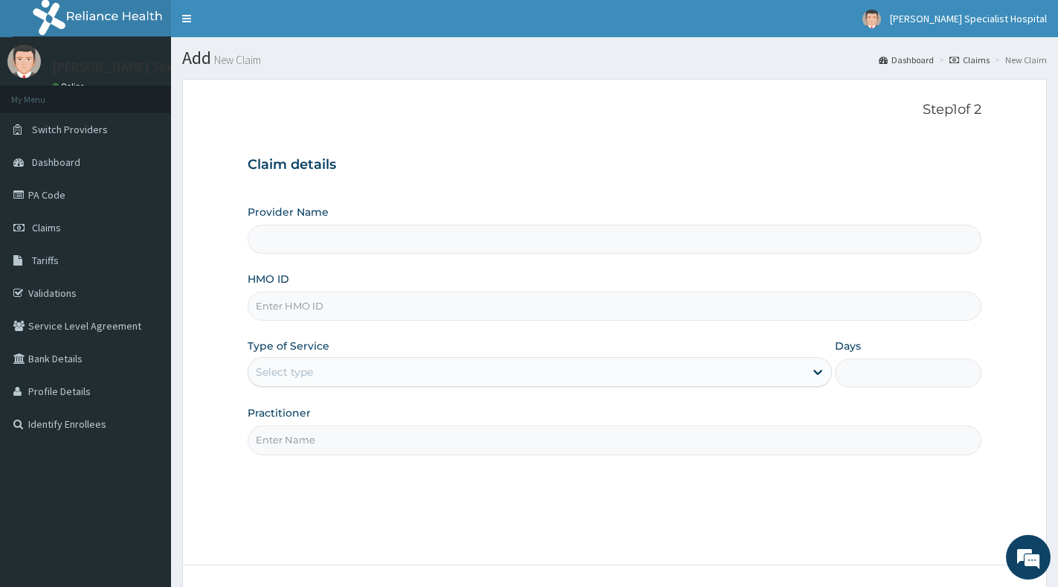
click at [465, 305] on input "HMO ID" at bounding box center [615, 305] width 734 height 29
paste input "OHT/12747/A"
type input "OHT/12747/A"
type input "[PERSON_NAME] Specialist Hospital"
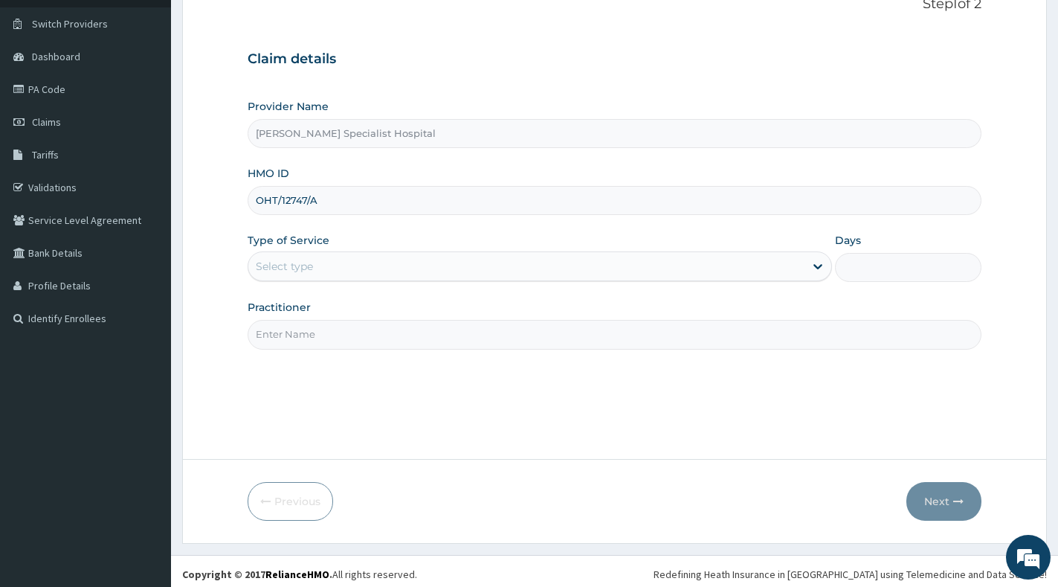
scroll to position [112, 0]
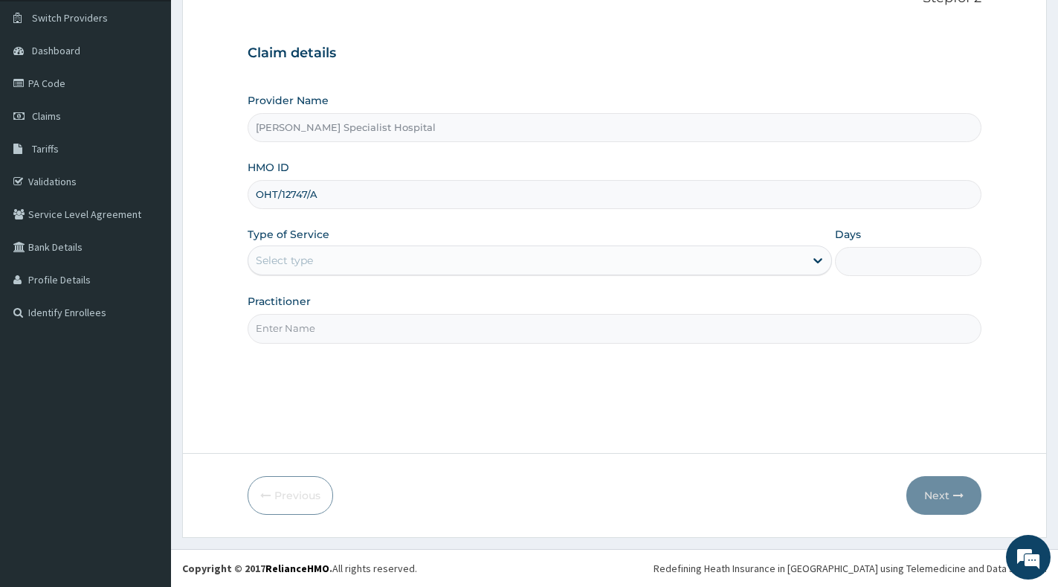
type input "OHT/12747/A"
click at [532, 257] on div "Select type" at bounding box center [526, 260] width 556 height 24
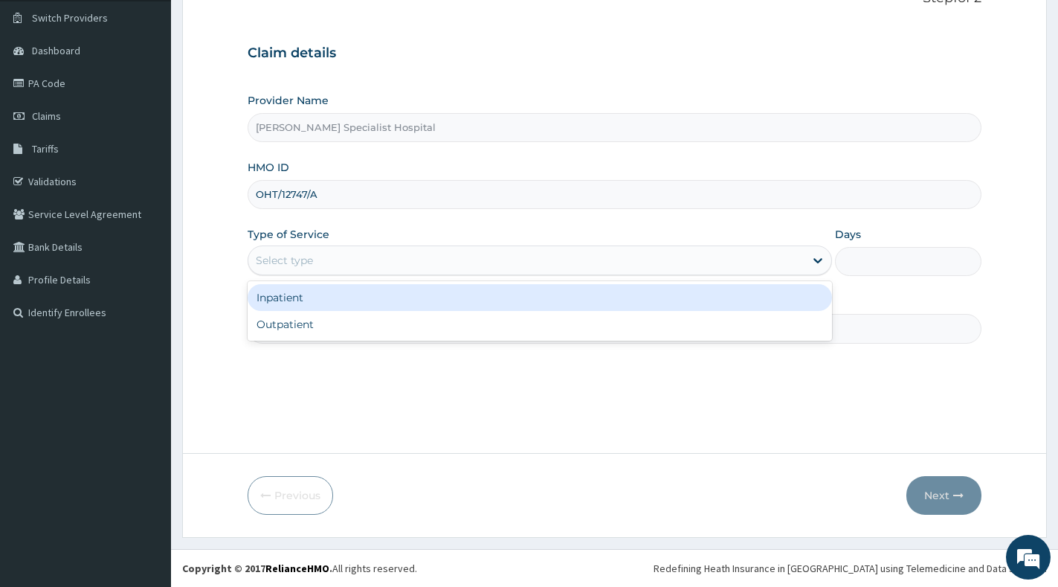
click at [512, 309] on div "Inpatient" at bounding box center [540, 297] width 584 height 27
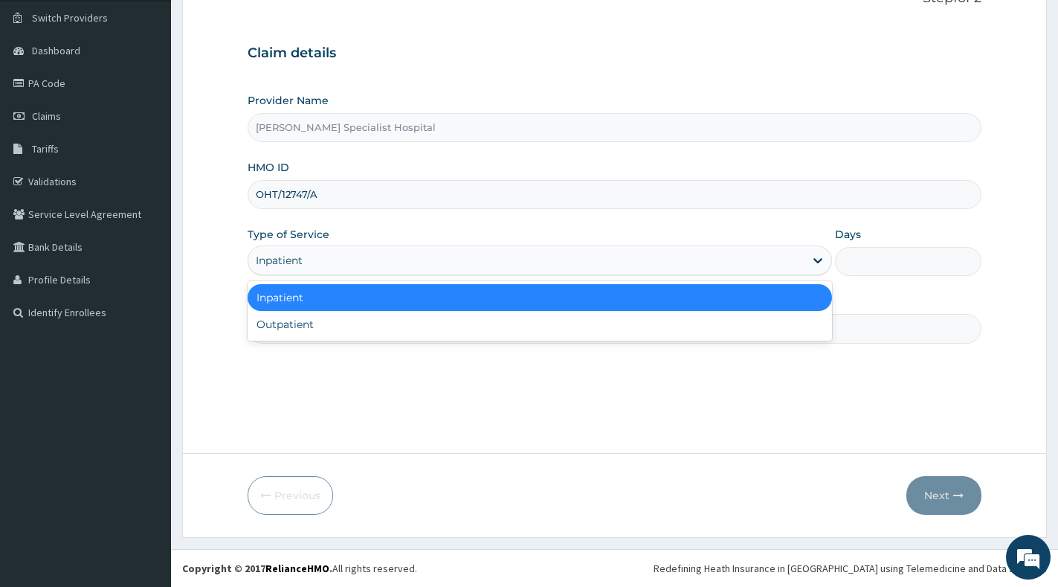
click at [529, 263] on div "Inpatient" at bounding box center [526, 260] width 556 height 24
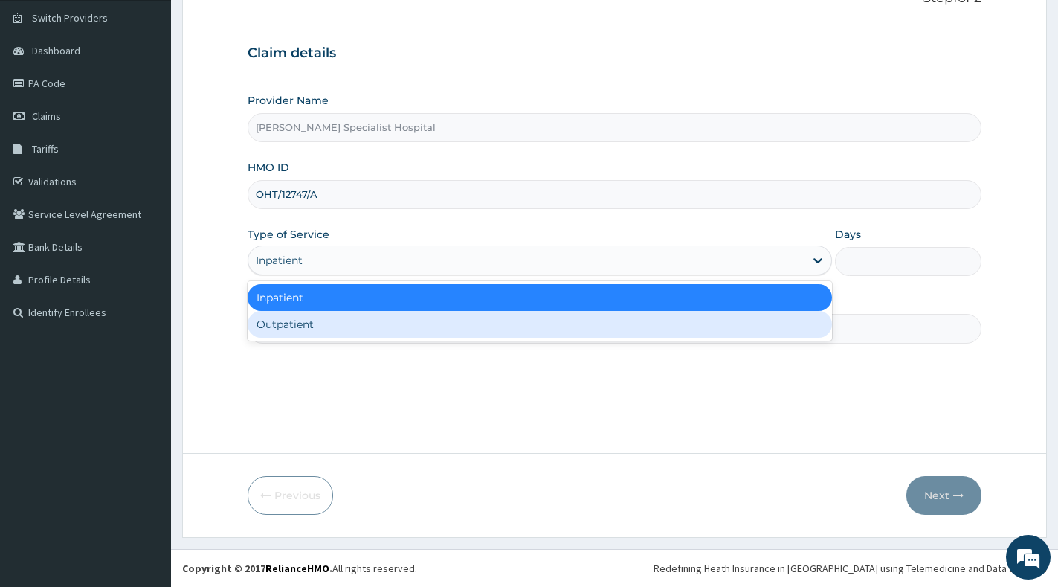
click at [519, 316] on div "Outpatient" at bounding box center [540, 324] width 584 height 27
type input "1"
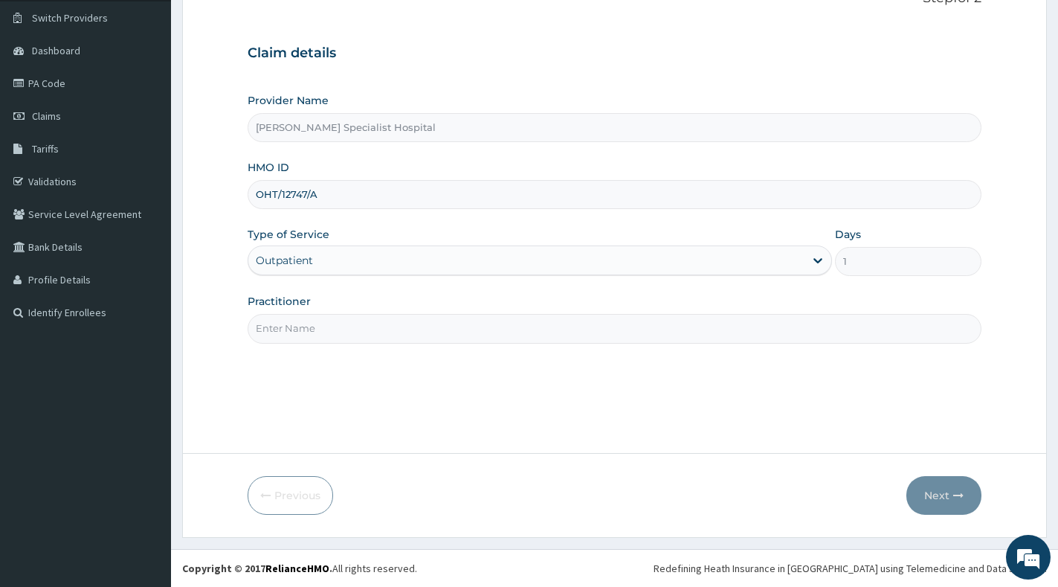
click at [519, 316] on input "Practitioner" at bounding box center [615, 328] width 734 height 29
type input "gp"
click at [946, 494] on button "Next" at bounding box center [943, 495] width 75 height 39
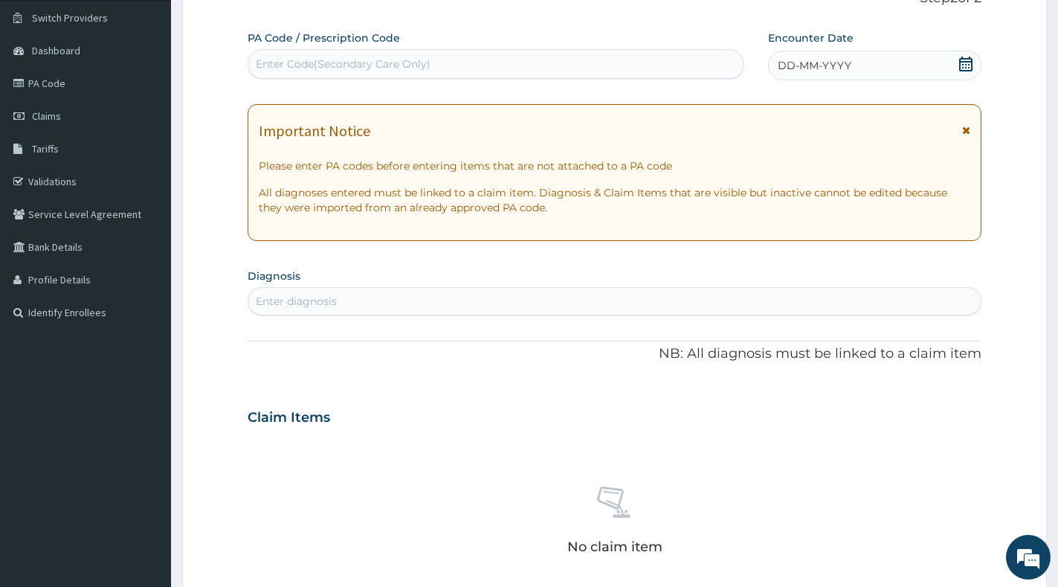
scroll to position [0, 0]
click at [519, 54] on div "Enter Code(Secondary Care Only)" at bounding box center [495, 64] width 495 height 24
paste input "PA/AEC3B8"
type input "PA/AEC3B8"
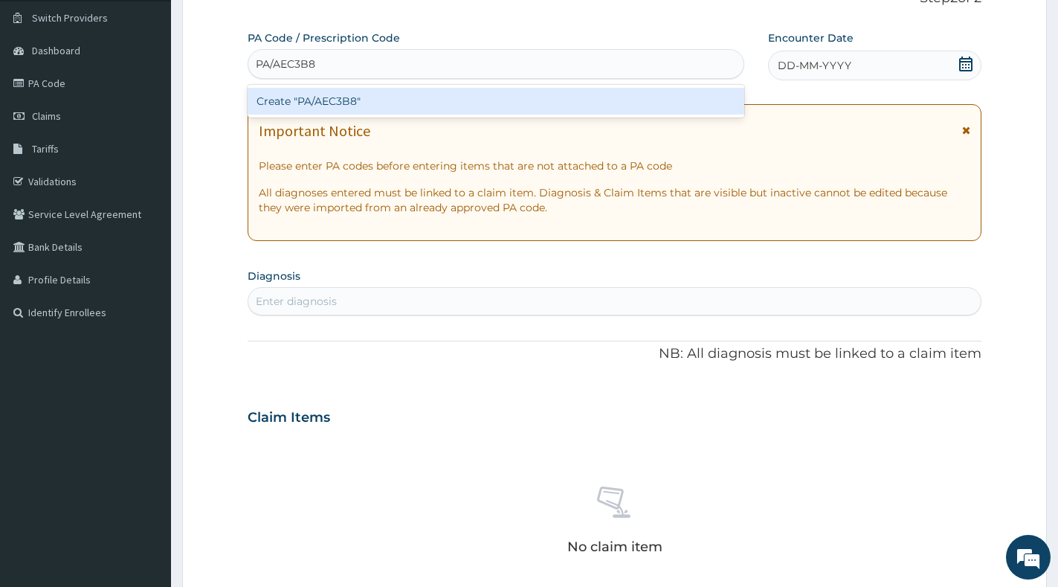
click at [552, 101] on div "Create "PA/AEC3B8"" at bounding box center [496, 101] width 497 height 27
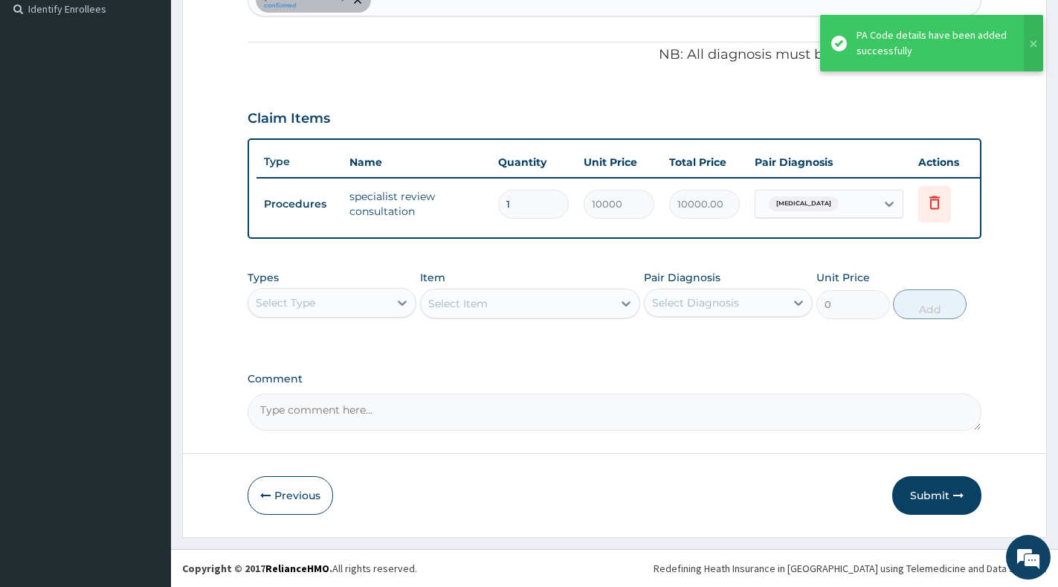
scroll to position [428, 0]
click at [924, 500] on button "Submit" at bounding box center [936, 495] width 89 height 39
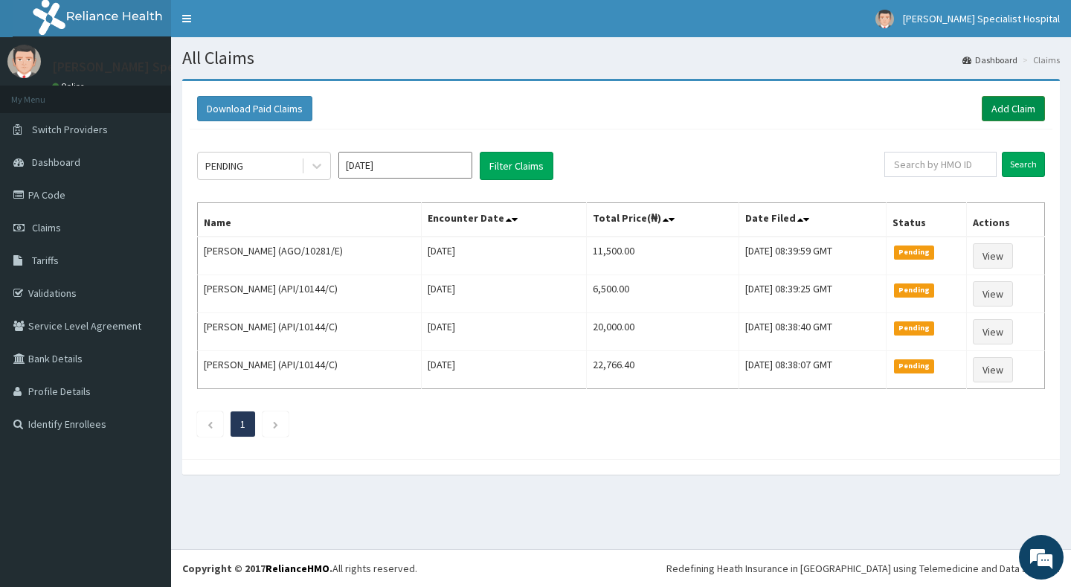
click at [1023, 108] on link "Add Claim" at bounding box center [1013, 108] width 63 height 25
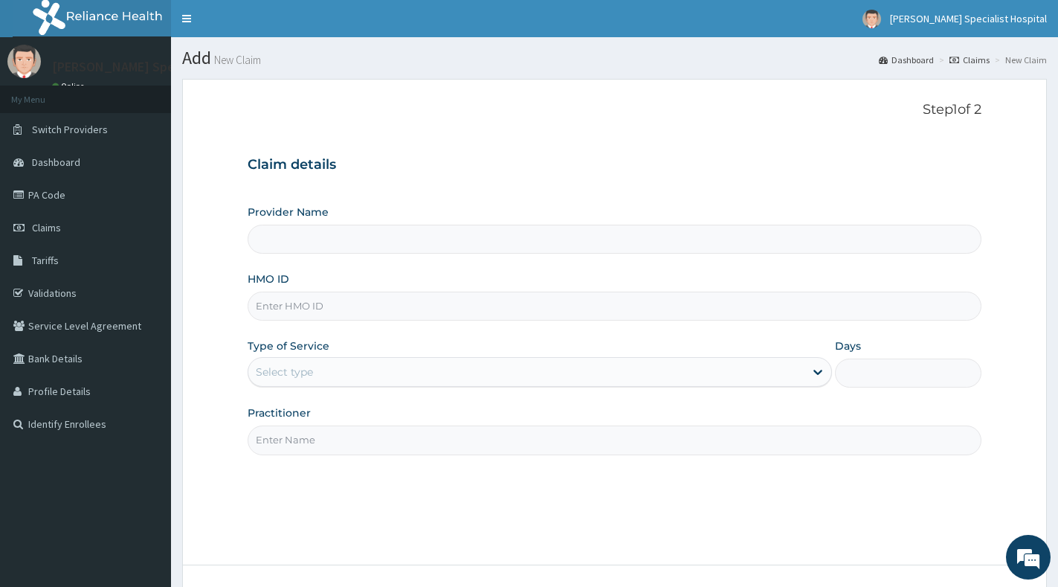
click at [459, 308] on input "HMO ID" at bounding box center [615, 305] width 734 height 29
paste input "TSH/10072/A"
type input "TSH/10072/A"
type input "[PERSON_NAME] Specialist Hospital"
type input "TSH/10072/A"
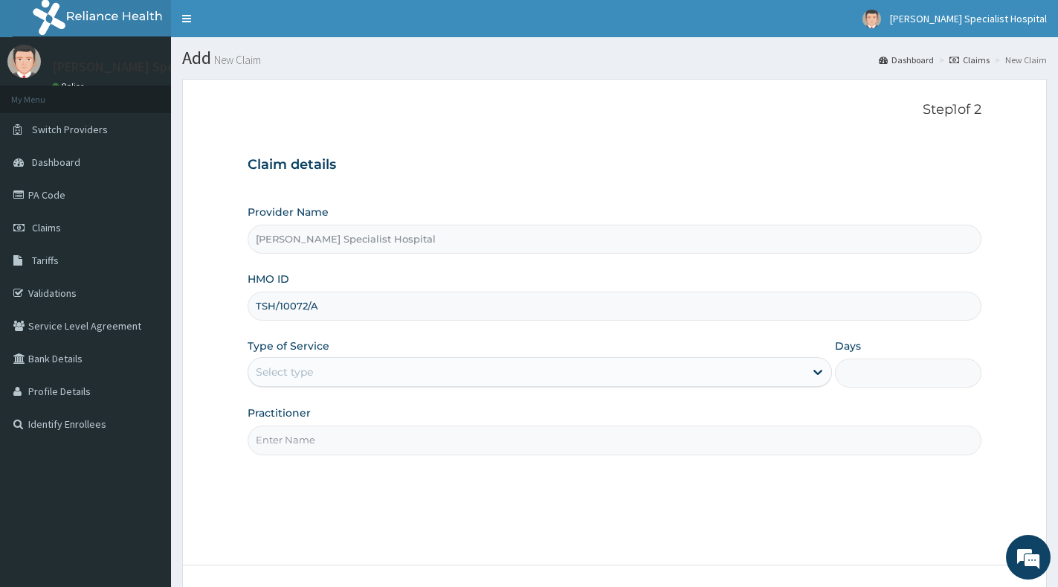
click at [520, 361] on div "Select type" at bounding box center [526, 372] width 556 height 24
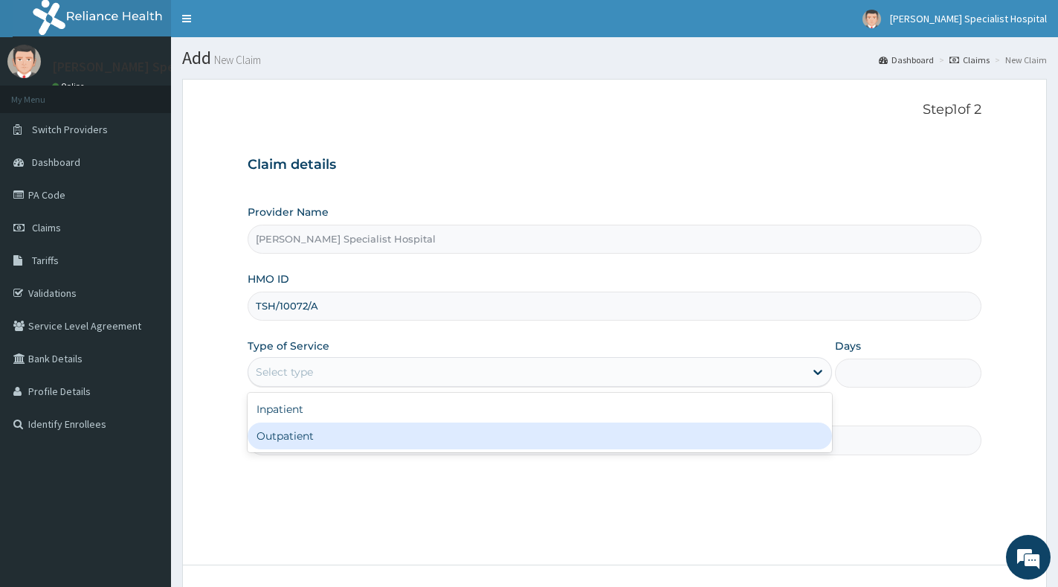
click at [499, 435] on div "Outpatient" at bounding box center [540, 435] width 584 height 27
type input "1"
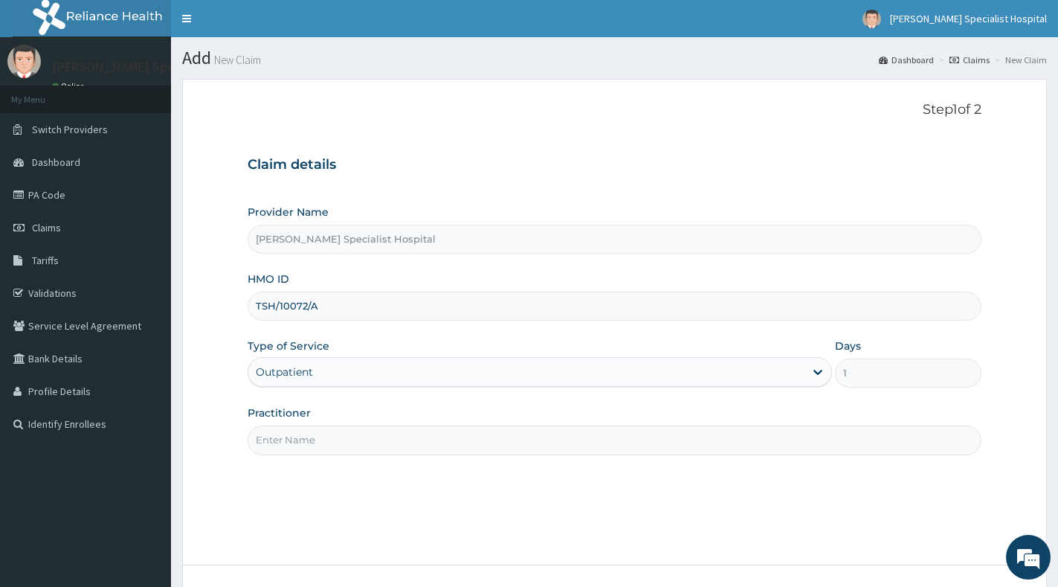
click at [499, 435] on input "Practitioner" at bounding box center [615, 439] width 734 height 29
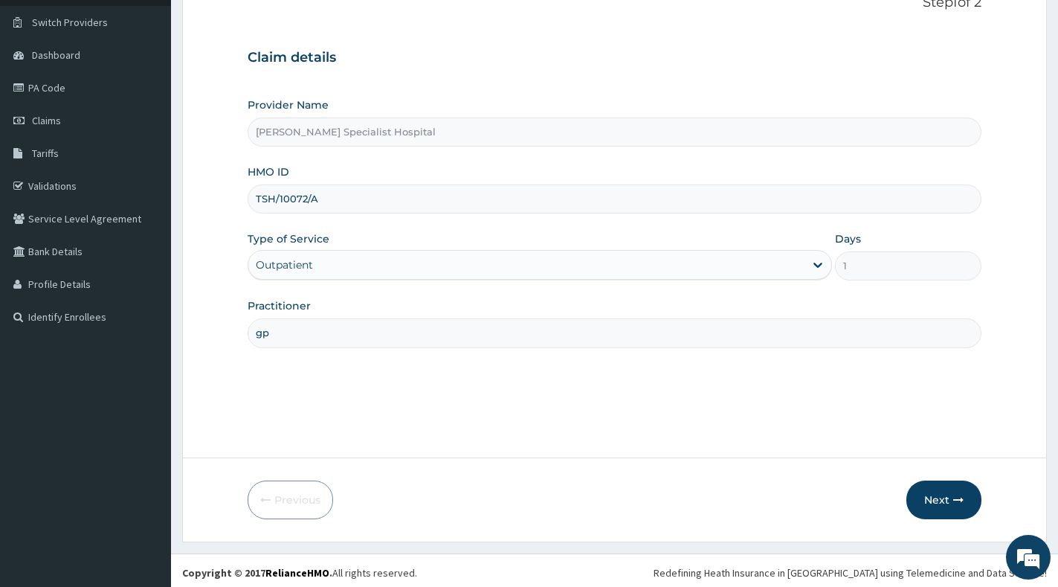
scroll to position [112, 0]
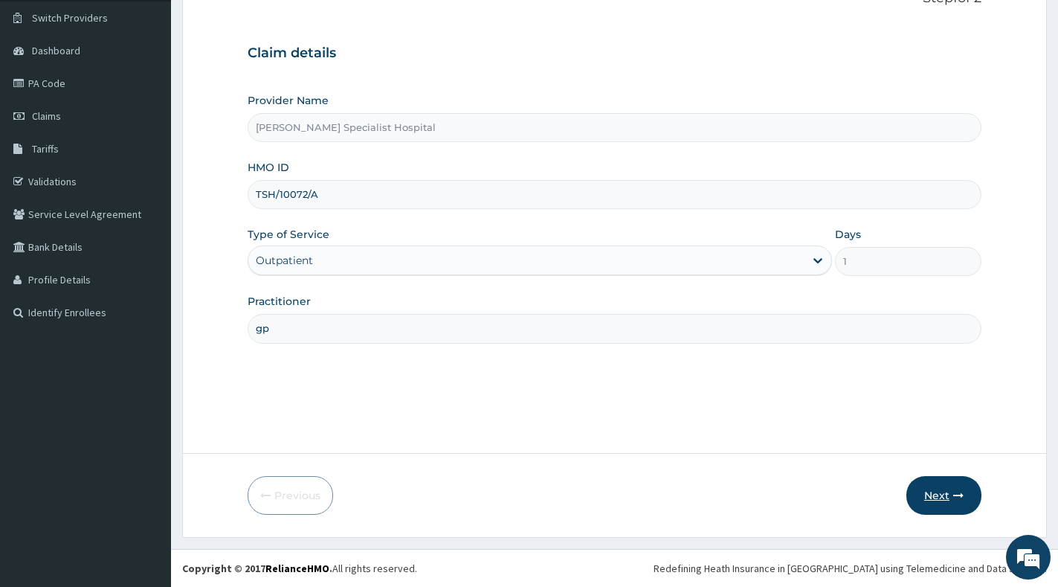
type input "gp"
click at [940, 489] on button "Next" at bounding box center [943, 495] width 75 height 39
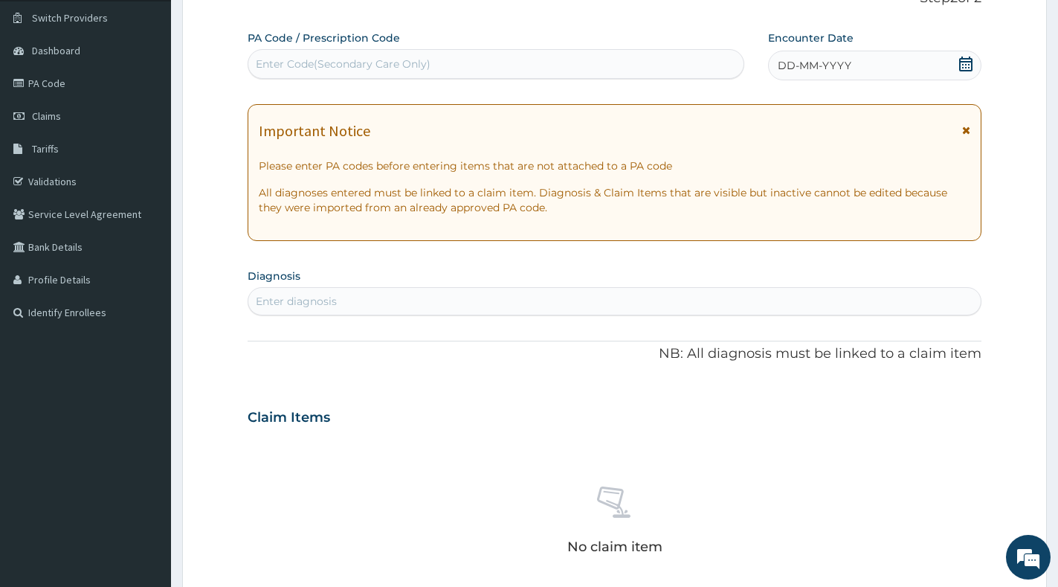
scroll to position [0, 0]
click at [532, 57] on div "Enter Code(Secondary Care Only)" at bounding box center [495, 64] width 495 height 24
paste input "PA/368C1F"
type input "PA/368C1F"
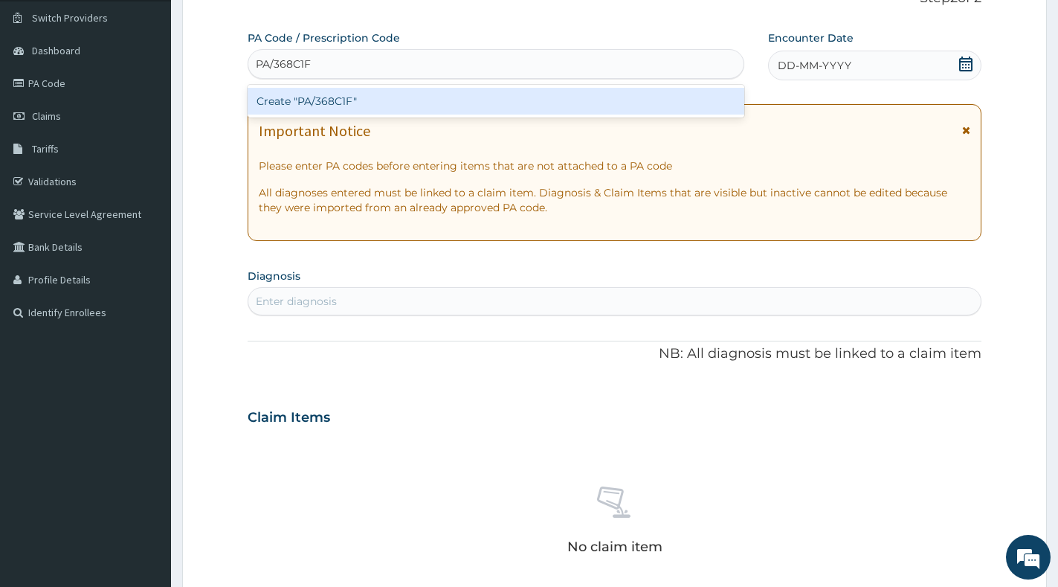
click at [535, 103] on div "Create "PA/368C1F"" at bounding box center [496, 101] width 497 height 27
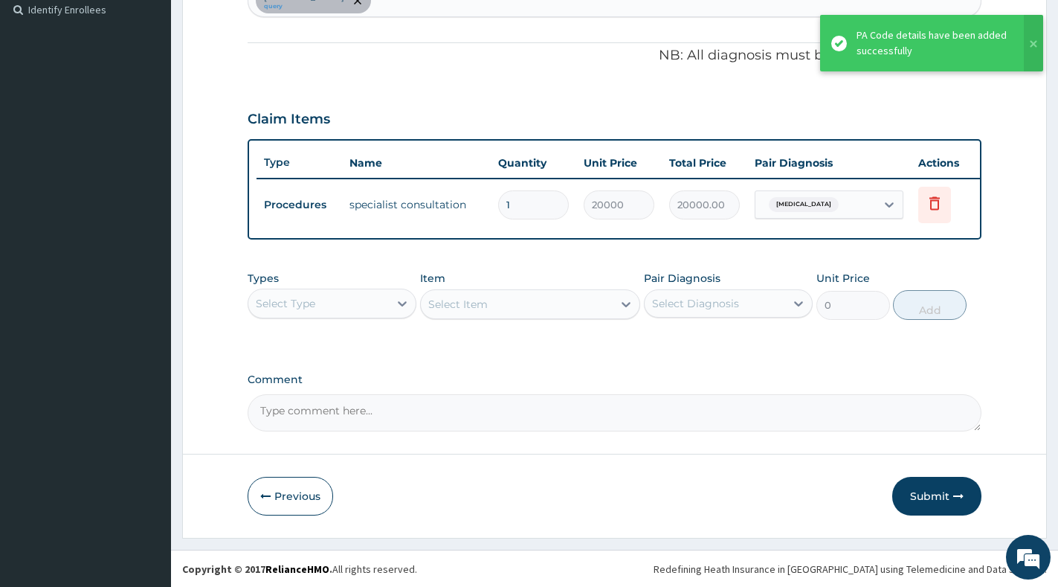
scroll to position [428, 0]
click at [912, 499] on button "Submit" at bounding box center [936, 495] width 89 height 39
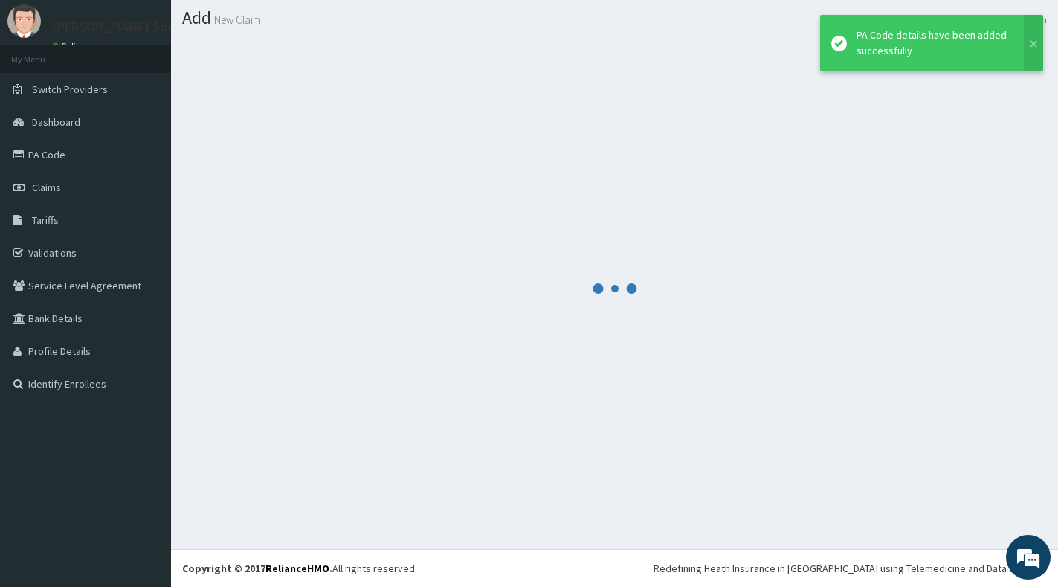
scroll to position [40, 0]
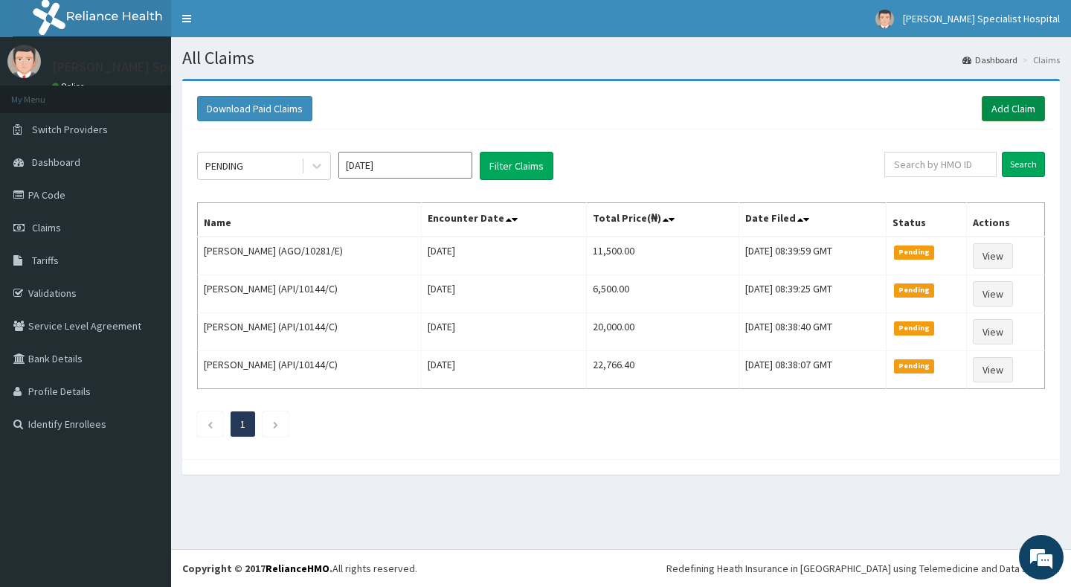
click at [1003, 111] on link "Add Claim" at bounding box center [1013, 108] width 63 height 25
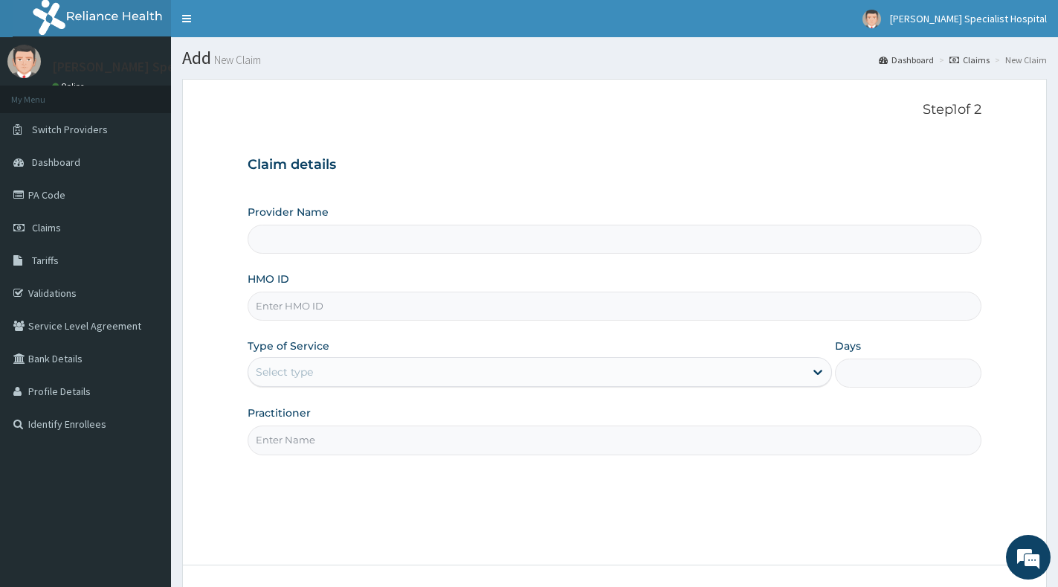
type input "[PERSON_NAME] Specialist Hospital"
click at [452, 294] on input "HMO ID" at bounding box center [615, 305] width 734 height 29
paste input "FMP/10261/B"
type input "FMP/10261/B"
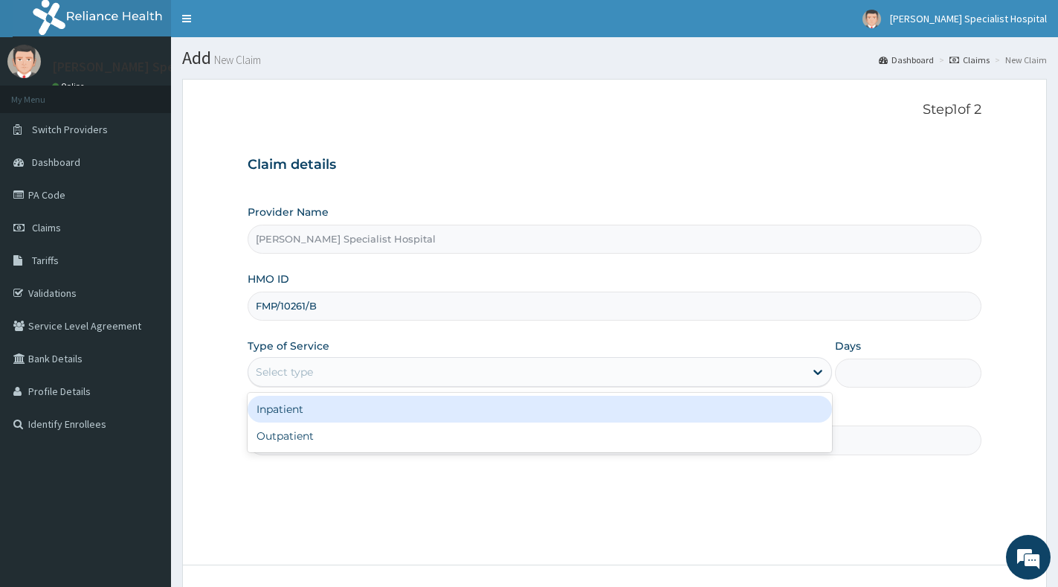
click at [450, 378] on div "Select type" at bounding box center [526, 372] width 556 height 24
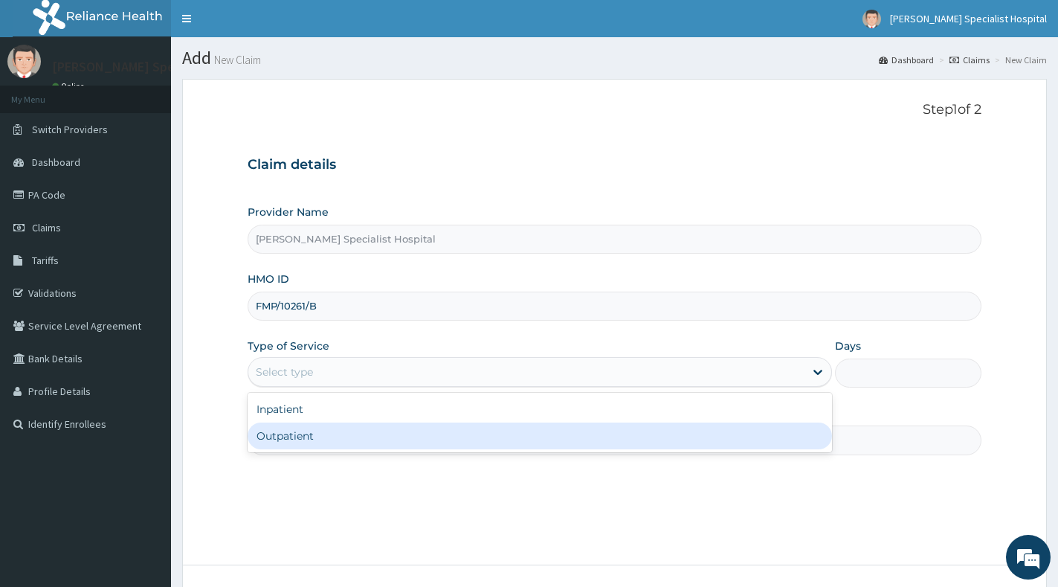
click at [436, 431] on div "Outpatient" at bounding box center [540, 435] width 584 height 27
type input "1"
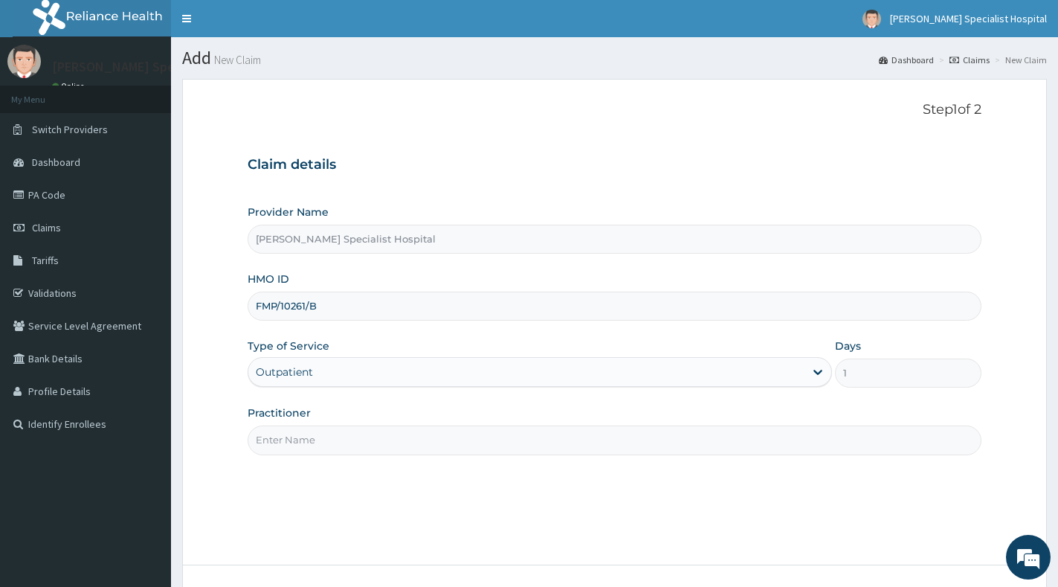
click at [436, 431] on input "Practitioner" at bounding box center [615, 439] width 734 height 29
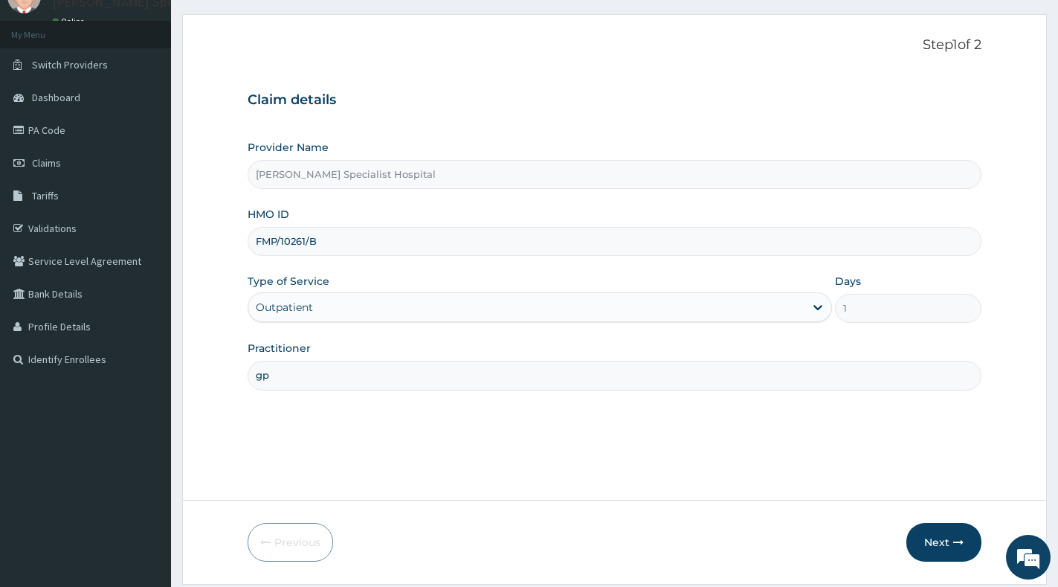
scroll to position [112, 0]
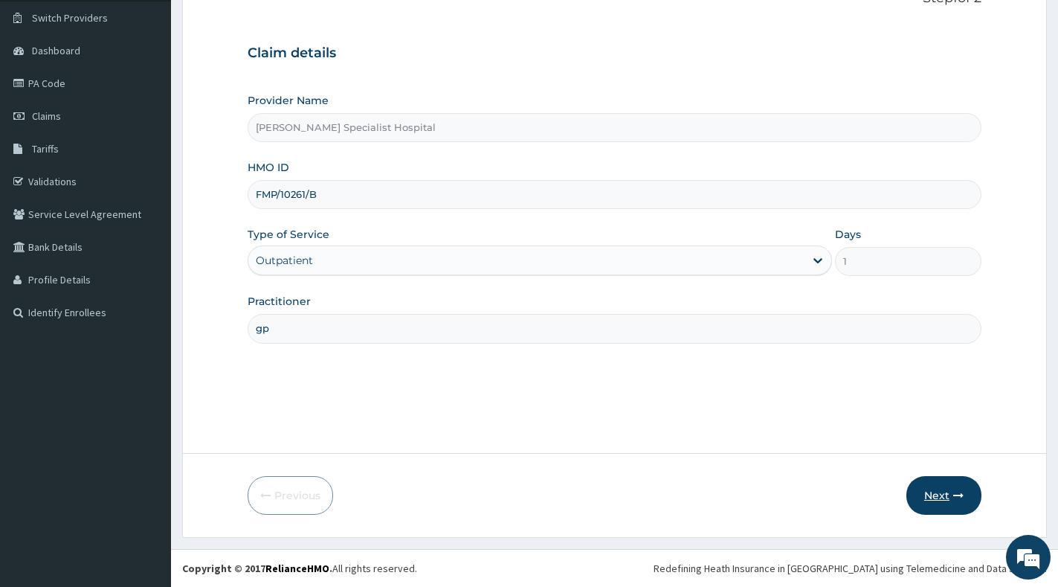
type input "gp"
click at [938, 484] on button "Next" at bounding box center [943, 495] width 75 height 39
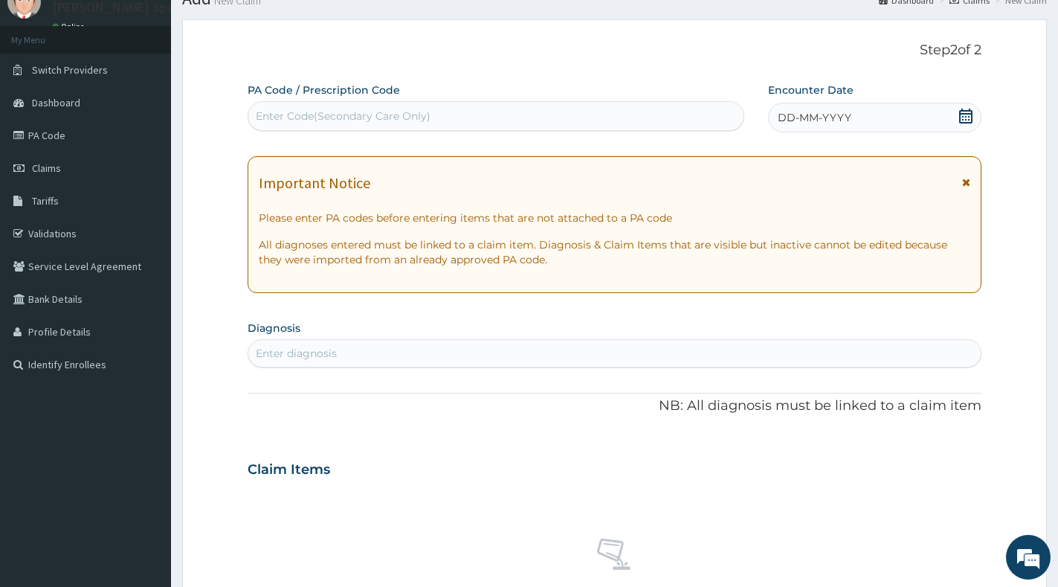
scroll to position [0, 0]
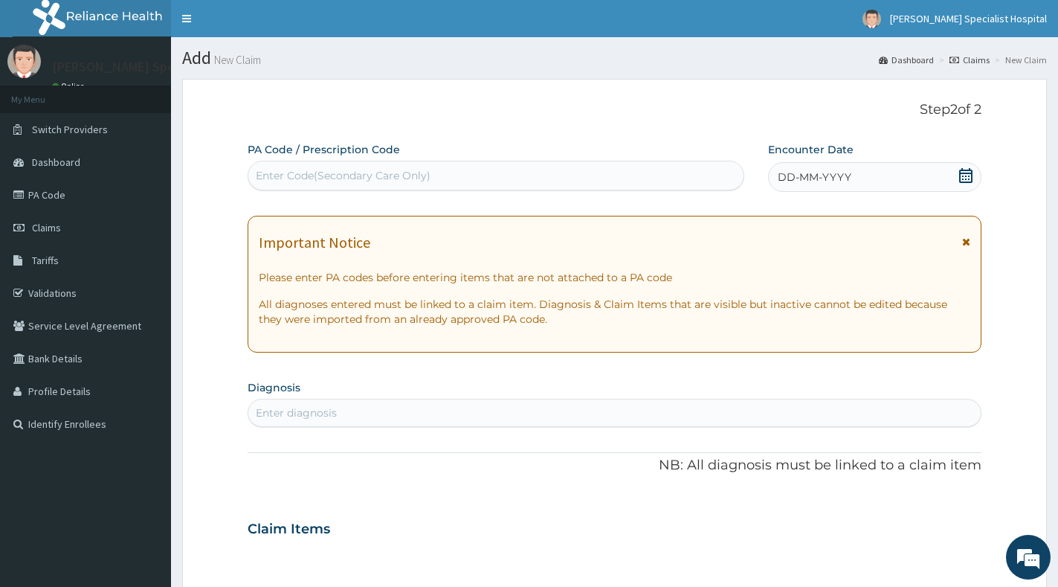
click at [967, 61] on link "Claims" at bounding box center [970, 60] width 40 height 13
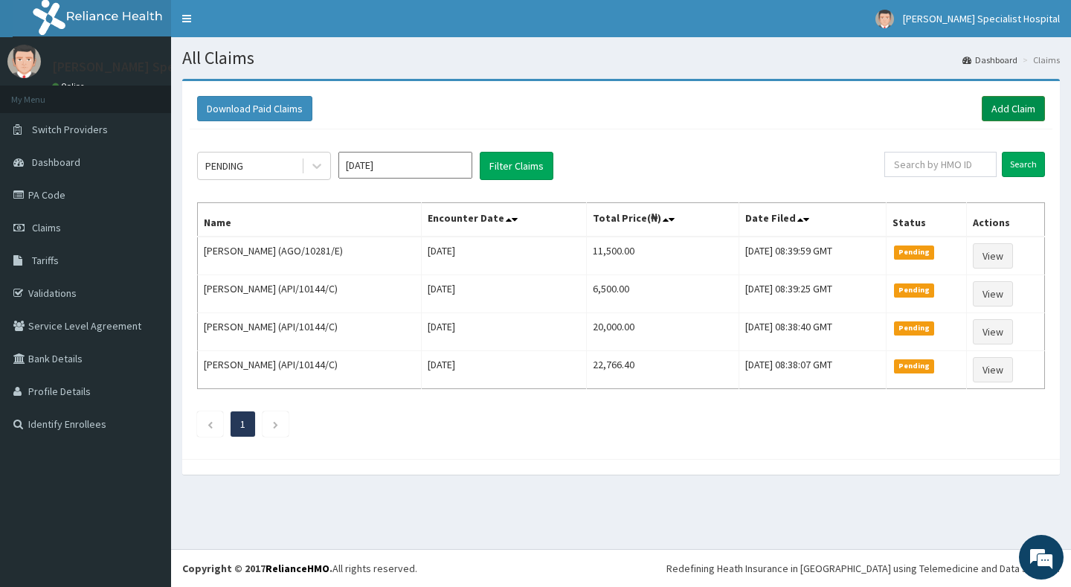
click at [1024, 102] on link "Add Claim" at bounding box center [1013, 108] width 63 height 25
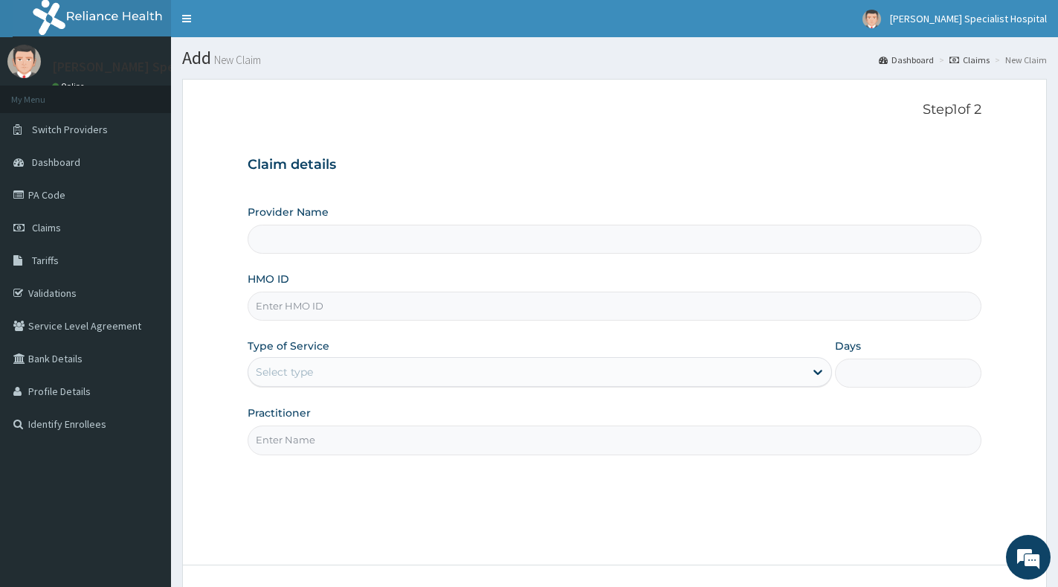
click at [501, 297] on input "HMO ID" at bounding box center [615, 305] width 734 height 29
type input "V"
type input "[PERSON_NAME] Specialist Hospital"
paste input "FMP/10261/B"
type input "FMP/10261/B"
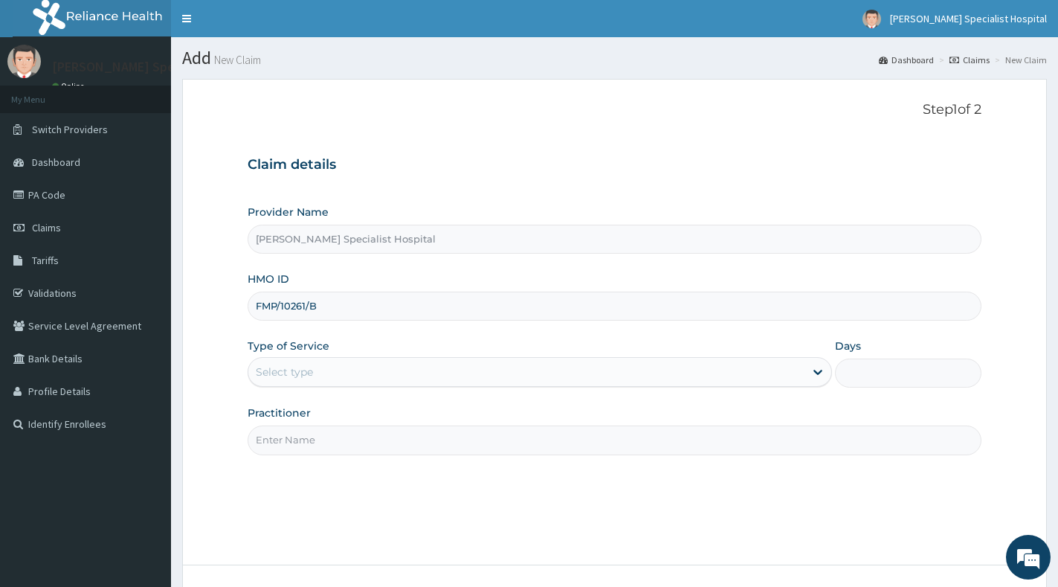
click at [528, 372] on div "Select type" at bounding box center [526, 372] width 556 height 24
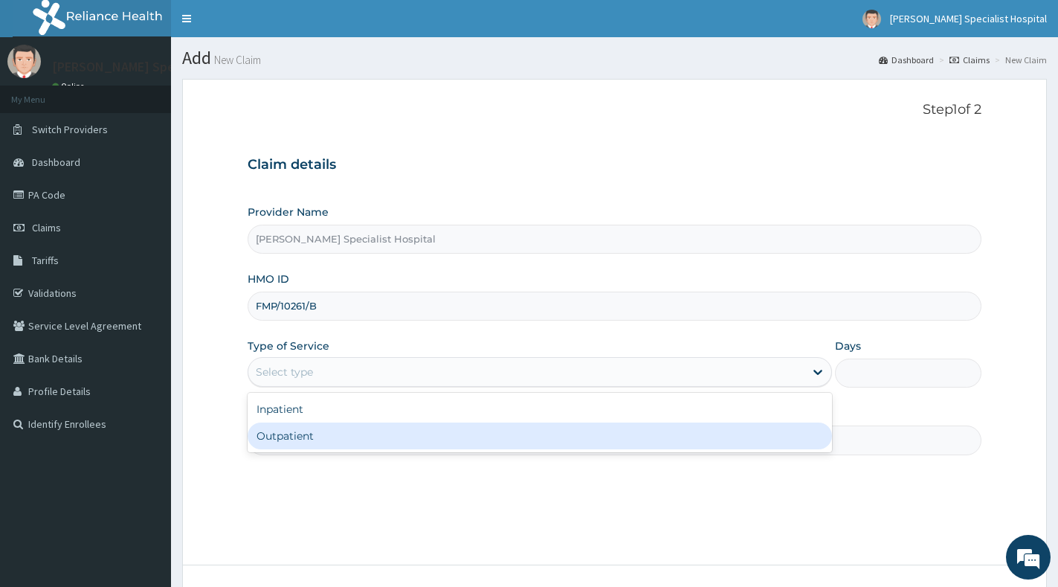
click at [500, 442] on div "Outpatient" at bounding box center [540, 435] width 584 height 27
type input "1"
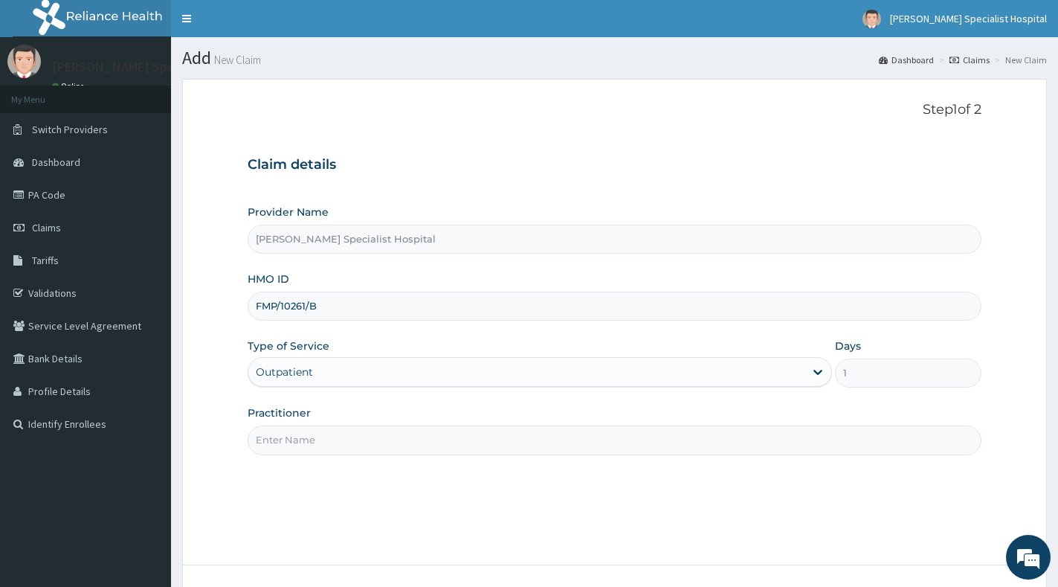
click at [500, 440] on input "Practitioner" at bounding box center [615, 439] width 734 height 29
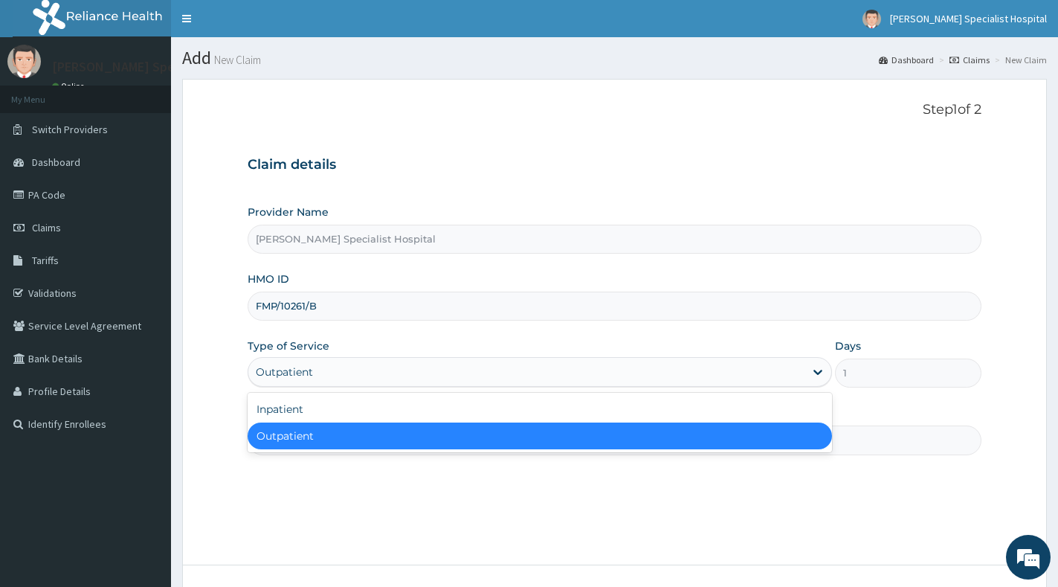
click at [760, 375] on div "Outpatient" at bounding box center [526, 372] width 556 height 24
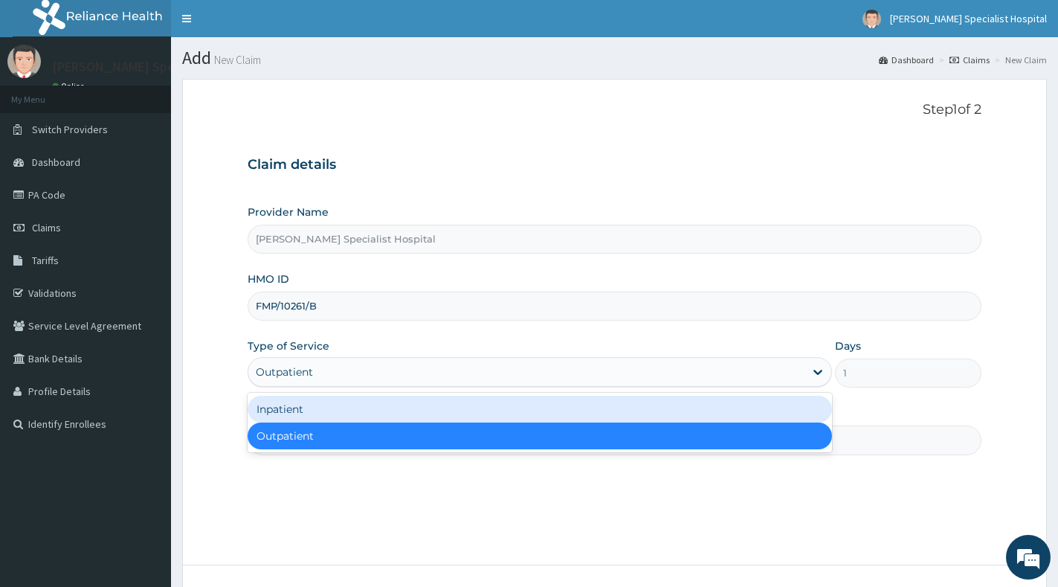
click at [735, 407] on div "Inpatient" at bounding box center [540, 409] width 584 height 27
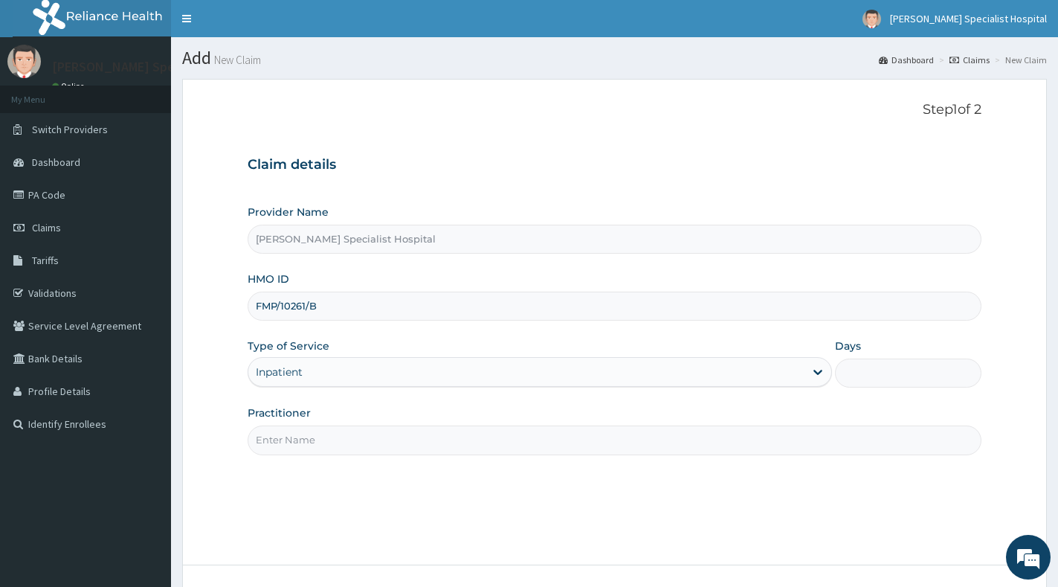
click at [883, 372] on input "Days" at bounding box center [908, 372] width 146 height 29
type input "4"
click at [853, 372] on input "4" at bounding box center [908, 372] width 146 height 29
type input "7"
click at [588, 448] on input "Practitioner" at bounding box center [615, 439] width 734 height 29
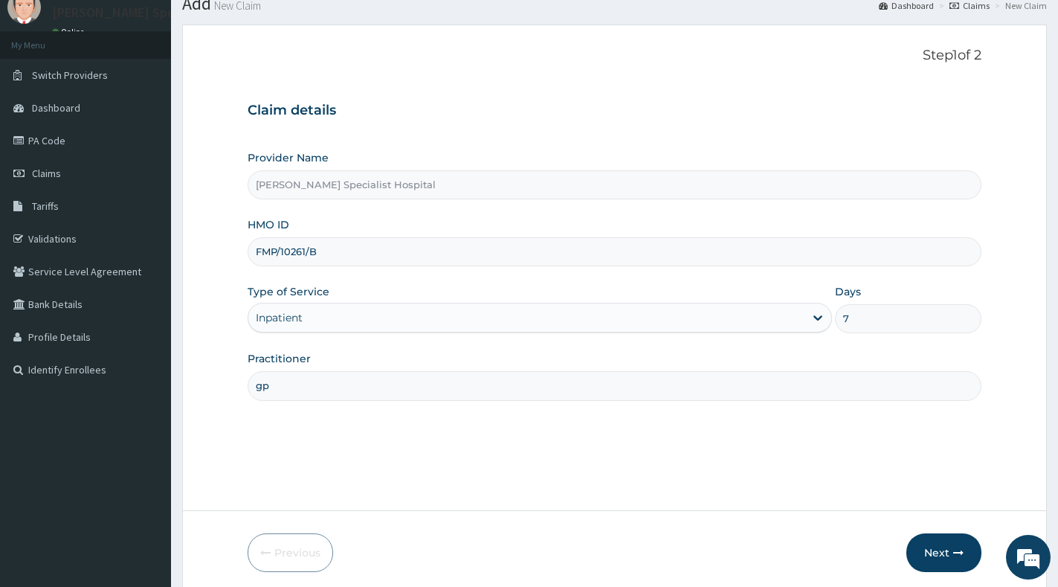
scroll to position [112, 0]
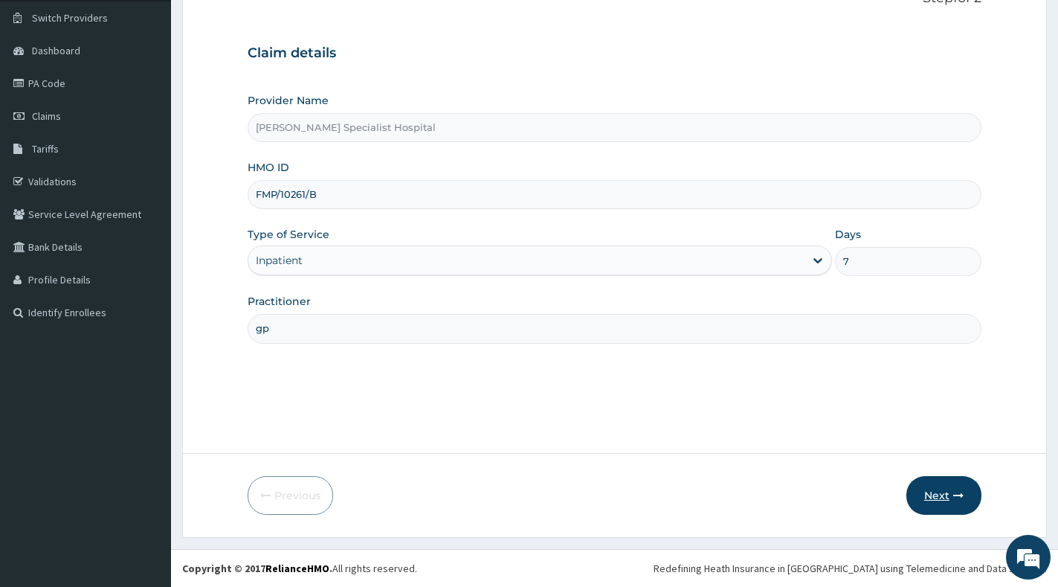
type input "gp"
click at [948, 504] on button "Next" at bounding box center [943, 495] width 75 height 39
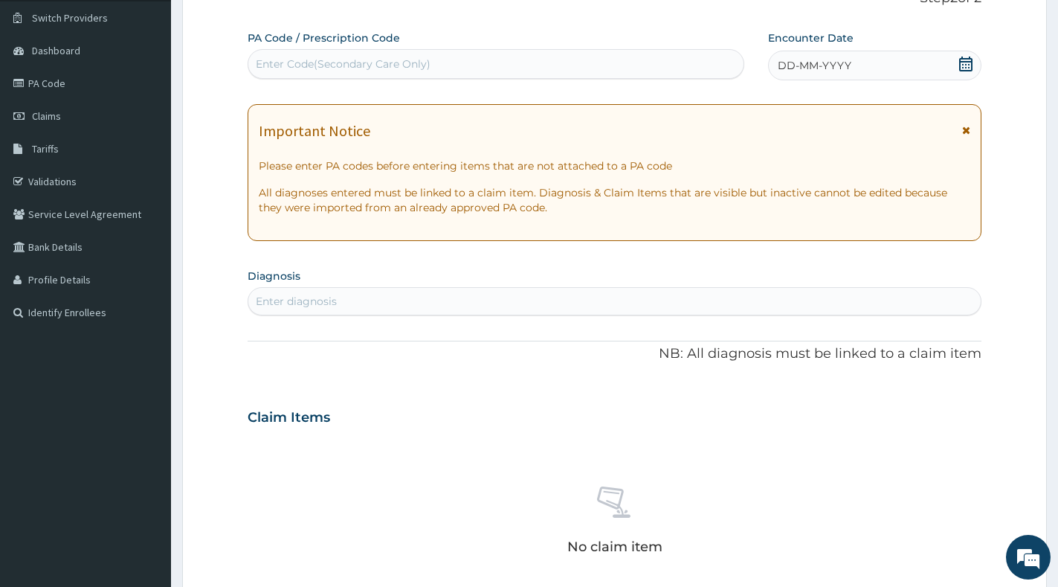
click at [484, 299] on div "Enter diagnosis" at bounding box center [614, 301] width 732 height 24
type input "gp"
click at [568, 59] on div "Enter Code(Secondary Care Only)" at bounding box center [495, 64] width 495 height 24
